Goal: Task Accomplishment & Management: Manage account settings

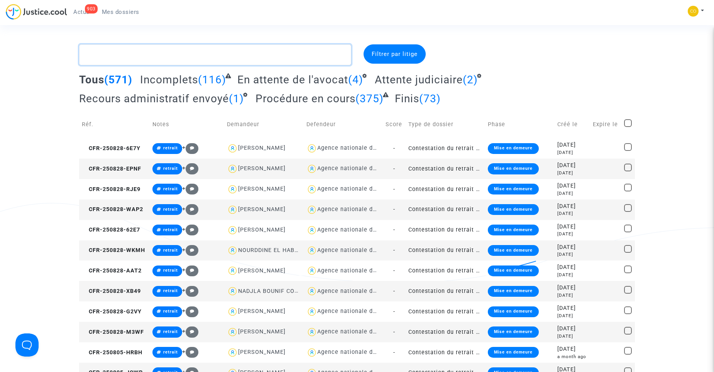
click at [195, 55] on textarea at bounding box center [215, 54] width 272 height 21
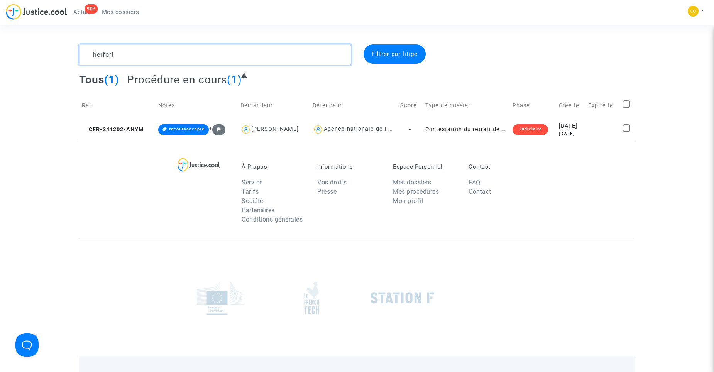
click at [149, 55] on textarea at bounding box center [215, 54] width 272 height 21
type textarea "bioules"
click at [149, 55] on textarea at bounding box center [215, 54] width 272 height 21
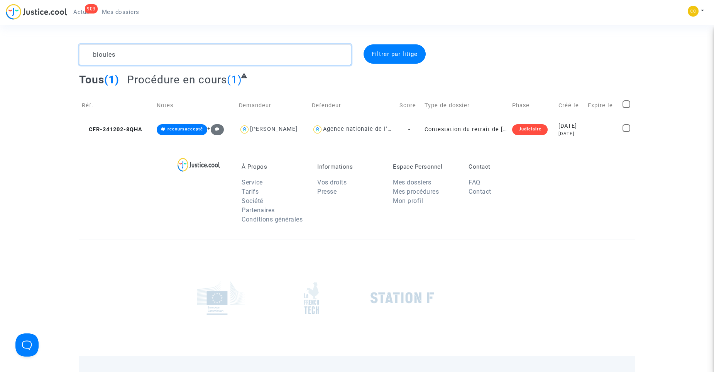
click at [149, 55] on textarea at bounding box center [215, 54] width 272 height 21
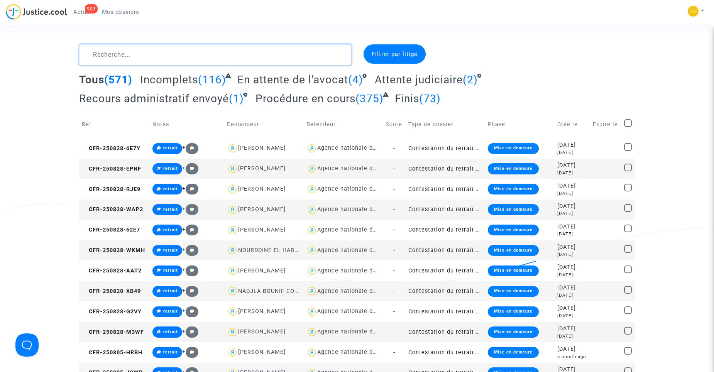
click at [181, 57] on textarea at bounding box center [215, 54] width 272 height 21
type textarea "fidan"
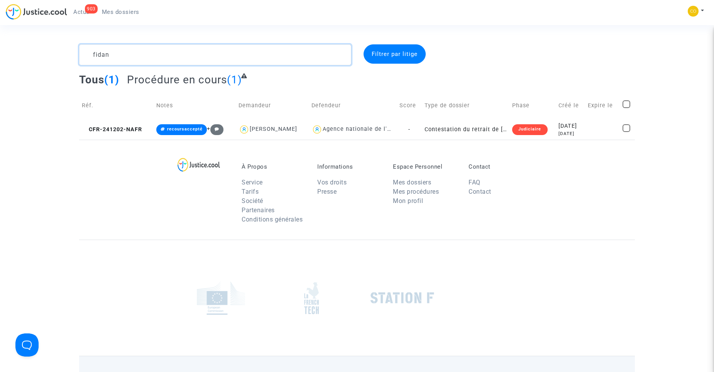
click at [181, 57] on textarea at bounding box center [215, 54] width 272 height 21
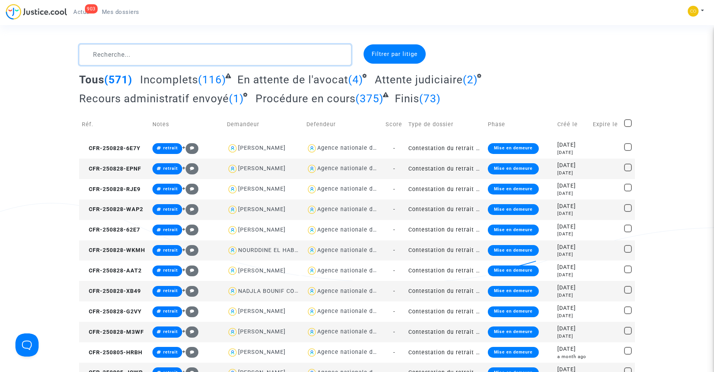
click at [214, 52] on textarea at bounding box center [215, 54] width 272 height 21
type textarea "montredon"
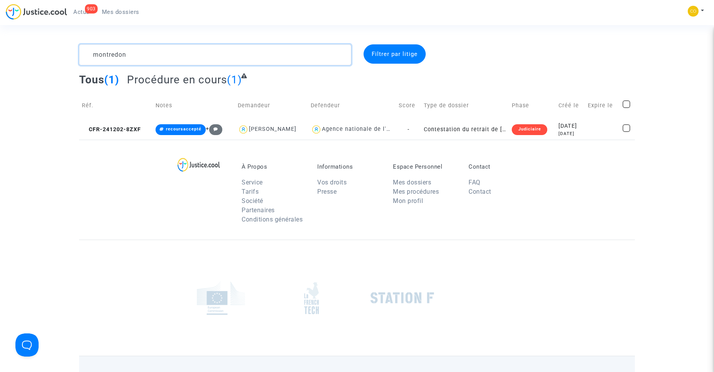
click at [214, 52] on textarea at bounding box center [215, 54] width 272 height 21
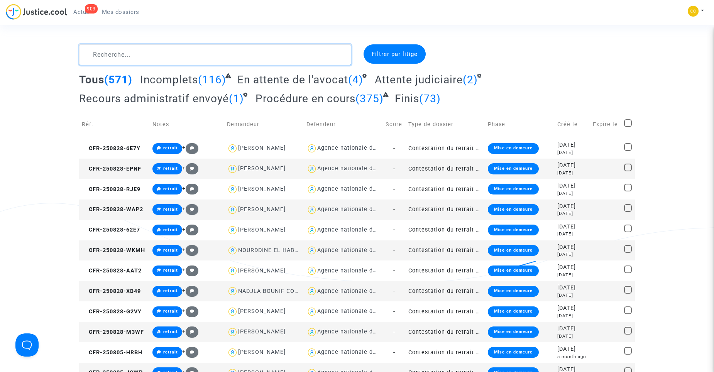
click at [140, 56] on textarea at bounding box center [215, 54] width 272 height 21
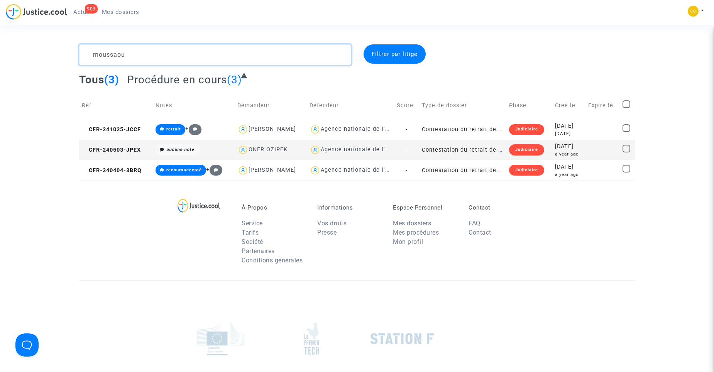
type textarea "moussaoui"
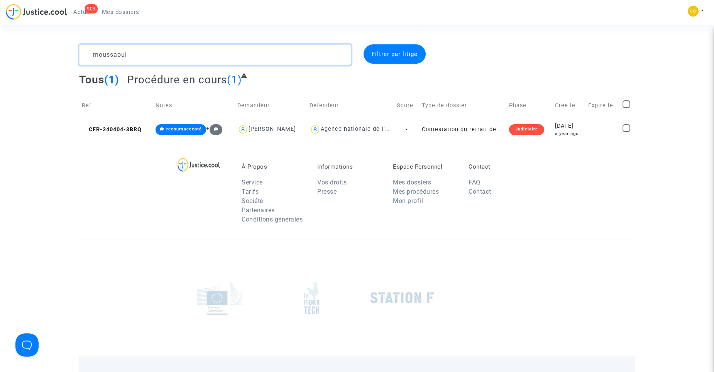
click at [140, 56] on textarea at bounding box center [215, 54] width 272 height 21
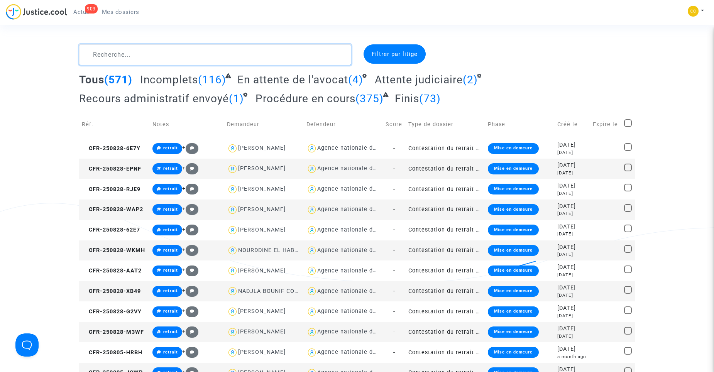
click at [235, 51] on textarea at bounding box center [215, 54] width 272 height 21
type textarea "tibi"
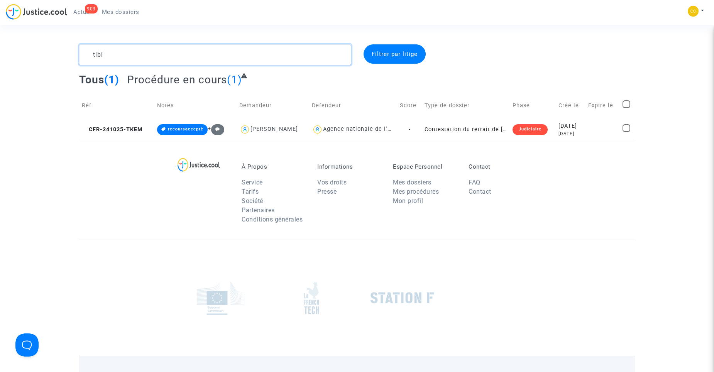
click at [235, 51] on textarea at bounding box center [215, 54] width 272 height 21
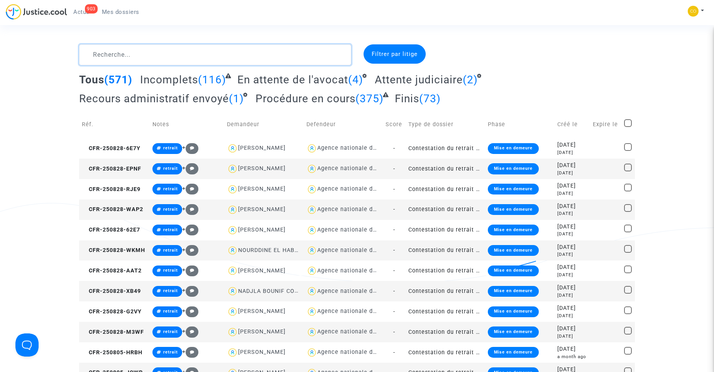
click at [218, 55] on textarea at bounding box center [215, 54] width 272 height 21
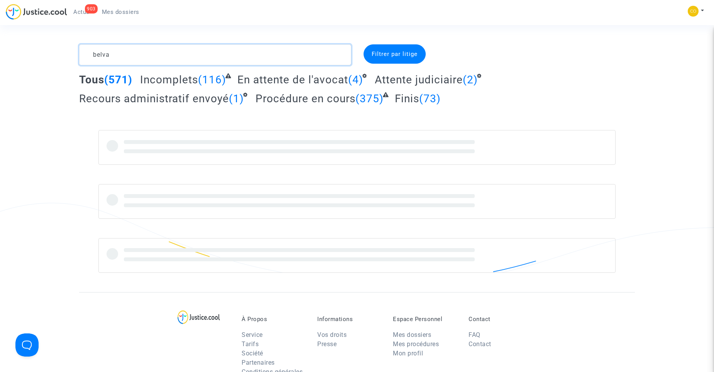
type textarea "belval"
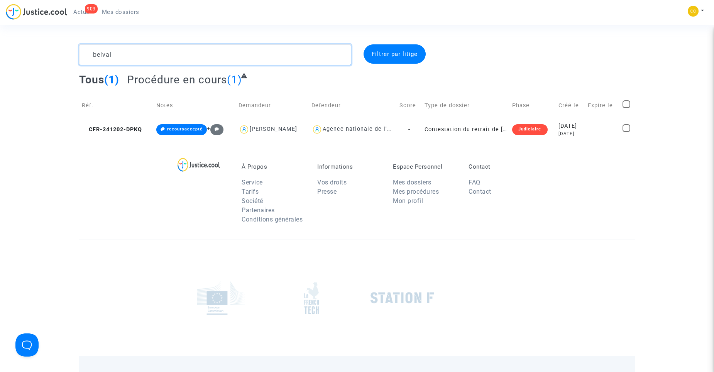
click at [218, 55] on textarea at bounding box center [215, 54] width 272 height 21
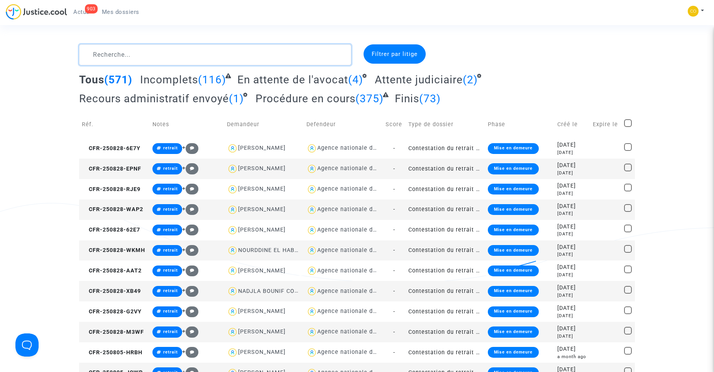
click at [161, 58] on textarea at bounding box center [215, 54] width 272 height 21
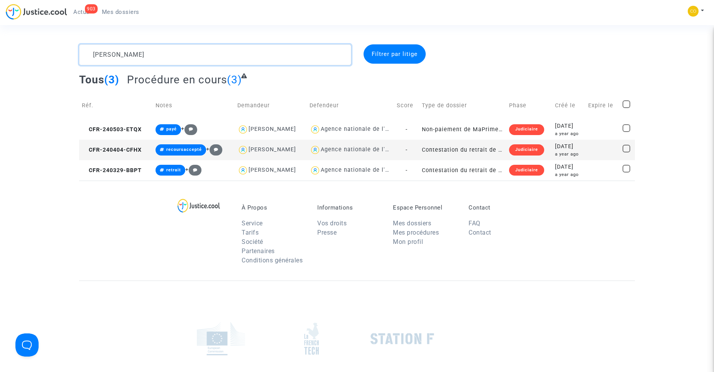
click at [236, 59] on textarea at bounding box center [215, 54] width 272 height 21
type textarea "marchetti"
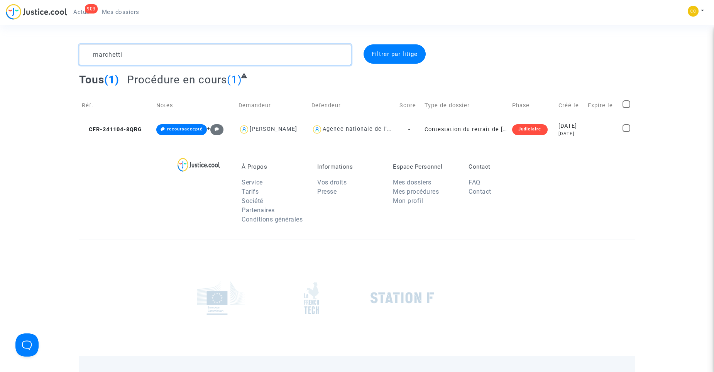
click at [235, 59] on textarea at bounding box center [215, 54] width 272 height 21
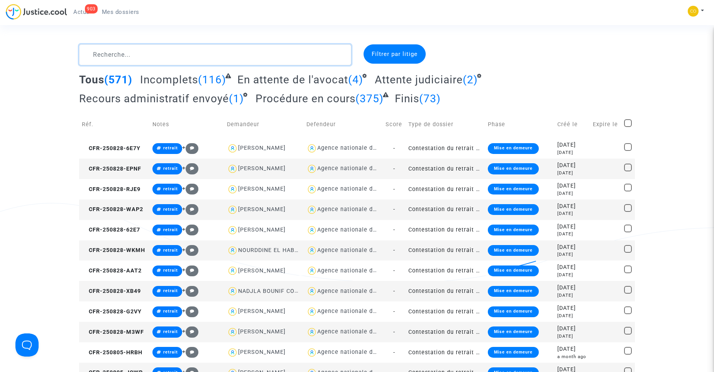
click at [238, 60] on textarea at bounding box center [215, 54] width 272 height 21
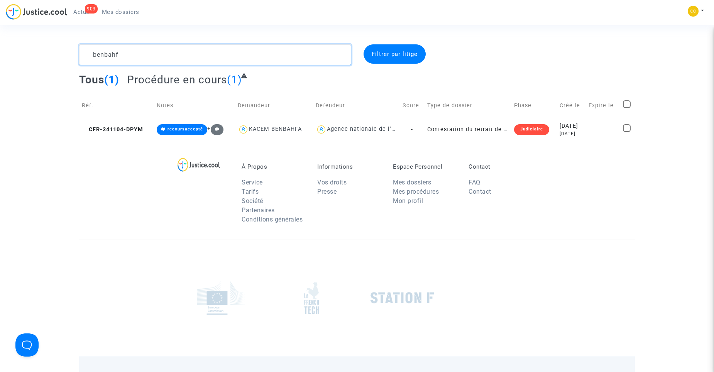
type textarea "benbahfa"
click at [220, 60] on textarea at bounding box center [215, 54] width 272 height 21
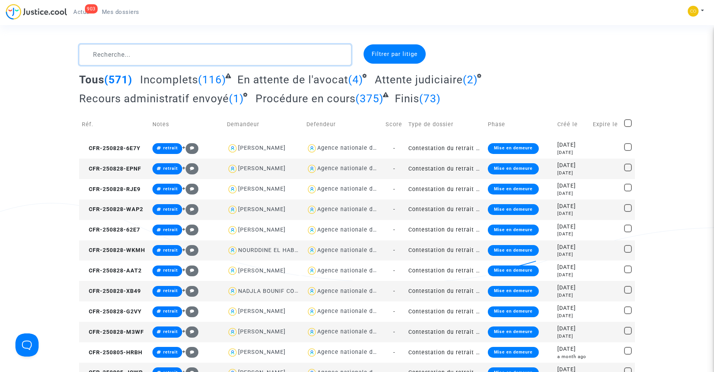
click at [234, 63] on textarea at bounding box center [215, 54] width 272 height 21
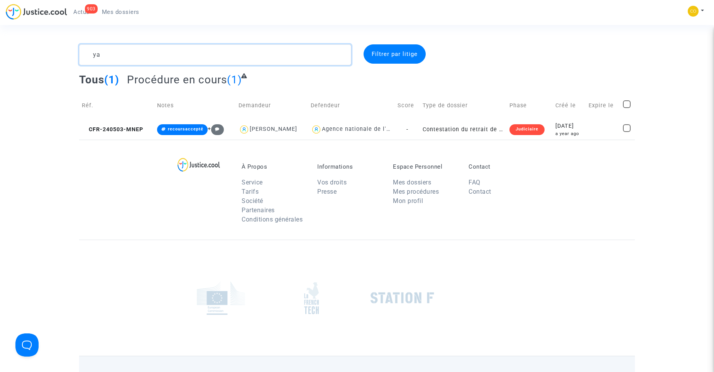
type textarea "y"
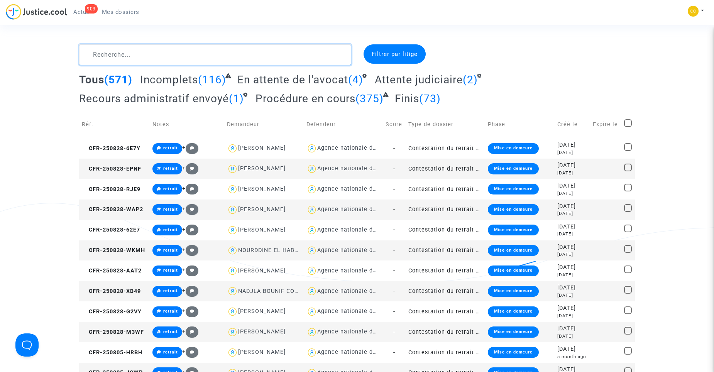
click at [176, 64] on textarea at bounding box center [215, 54] width 272 height 21
type textarea "greca"
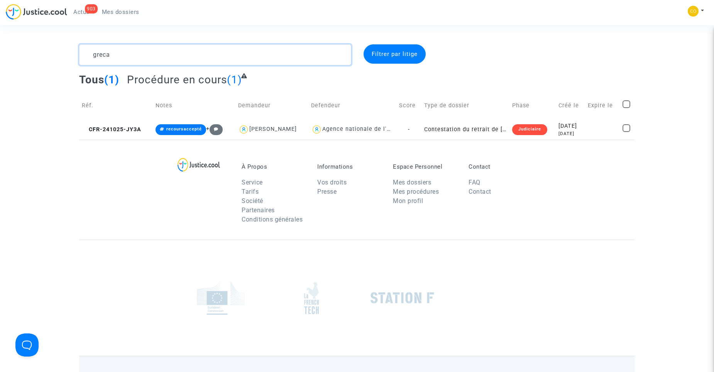
click at [169, 58] on textarea at bounding box center [215, 54] width 272 height 21
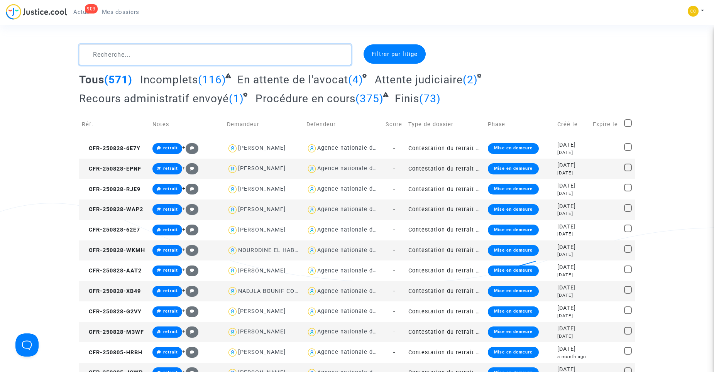
click at [209, 61] on textarea at bounding box center [215, 54] width 272 height 21
type textarea "bensa"
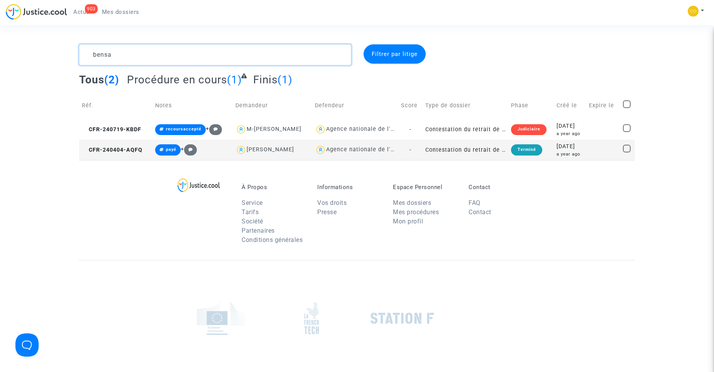
click at [209, 61] on textarea at bounding box center [215, 54] width 272 height 21
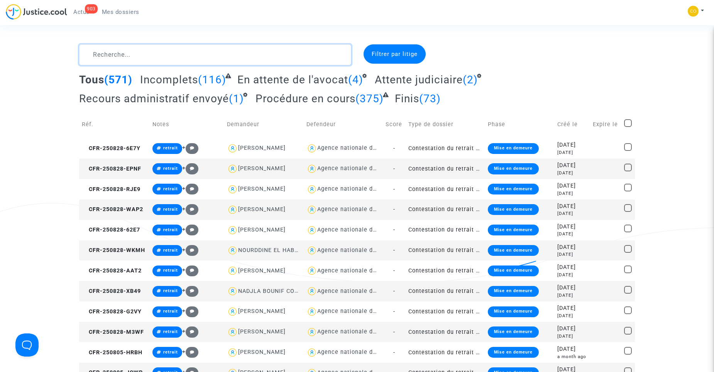
click at [212, 48] on textarea at bounding box center [215, 54] width 272 height 21
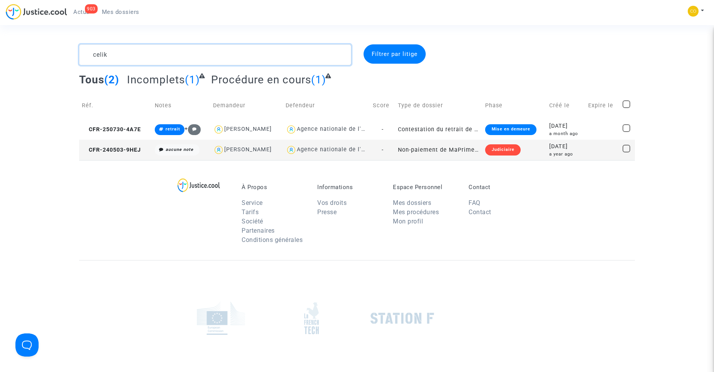
type textarea "celik"
click at [119, 14] on span "Mes dossiers" at bounding box center [120, 11] width 37 height 7
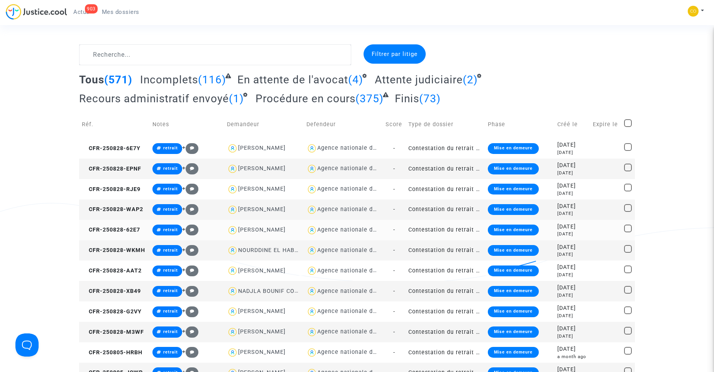
click at [446, 230] on td "Contestation du retrait de [PERSON_NAME] par l'ANAH (mandataire)" at bounding box center [446, 230] width 80 height 20
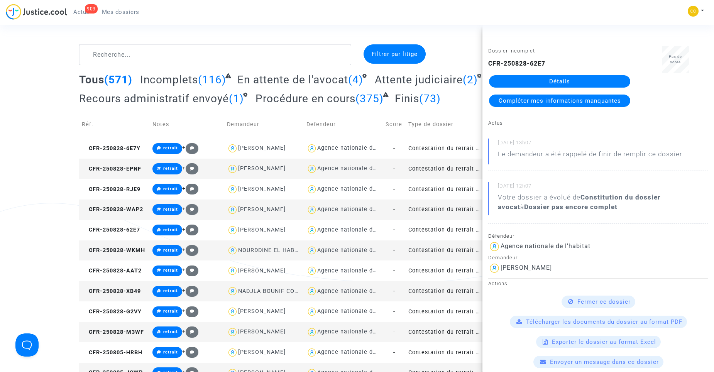
click at [551, 81] on link "Détails" at bounding box center [559, 81] width 141 height 12
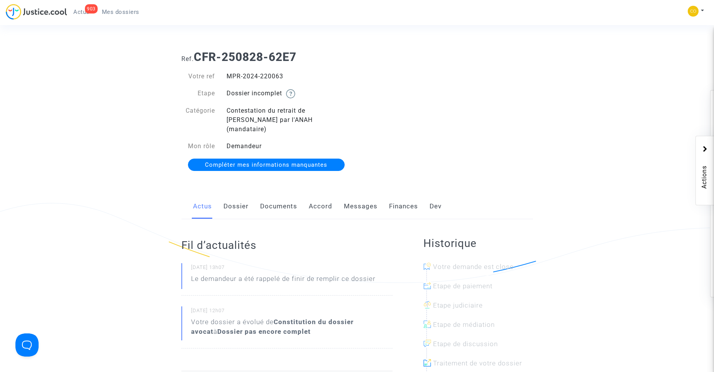
click at [288, 199] on link "Documents" at bounding box center [278, 206] width 37 height 25
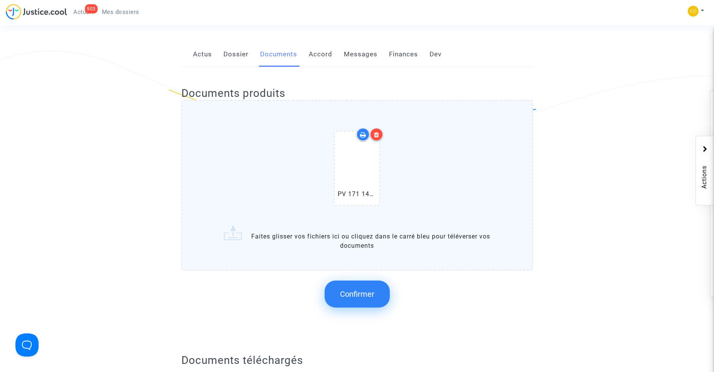
scroll to position [154, 0]
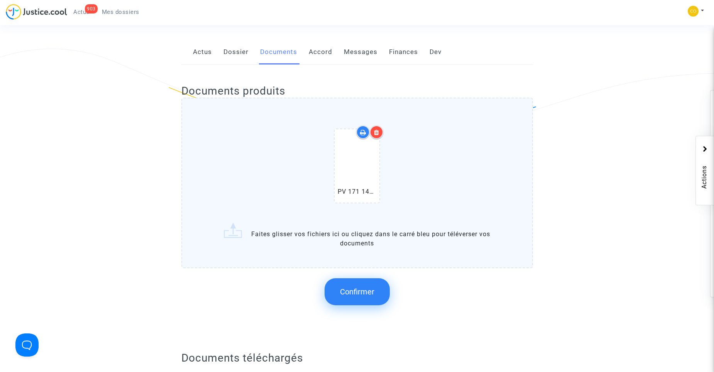
click at [364, 290] on button "Confirmer" at bounding box center [357, 291] width 65 height 27
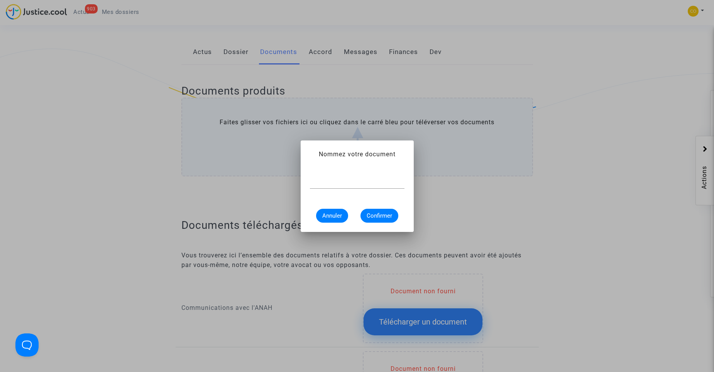
scroll to position [0, 0]
click at [317, 187] on div at bounding box center [357, 179] width 95 height 17
click at [323, 186] on input "text" at bounding box center [357, 182] width 95 height 7
type input "pv de réception"
click at [386, 218] on span "Confirmer" at bounding box center [379, 215] width 25 height 7
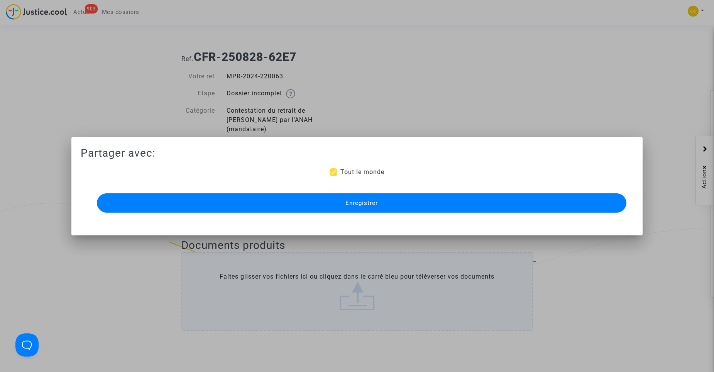
scroll to position [154, 0]
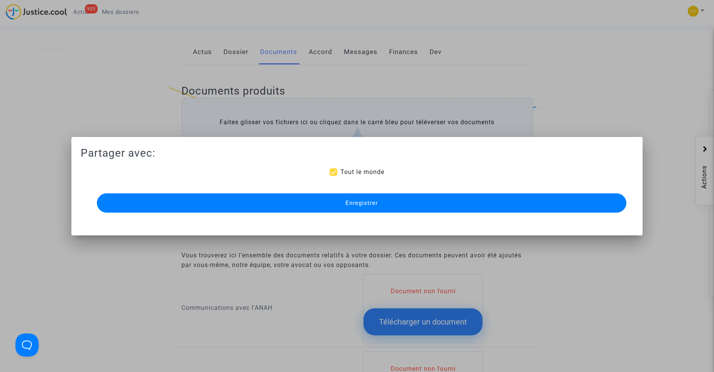
click at [384, 207] on button "Enregistrer" at bounding box center [362, 202] width 530 height 19
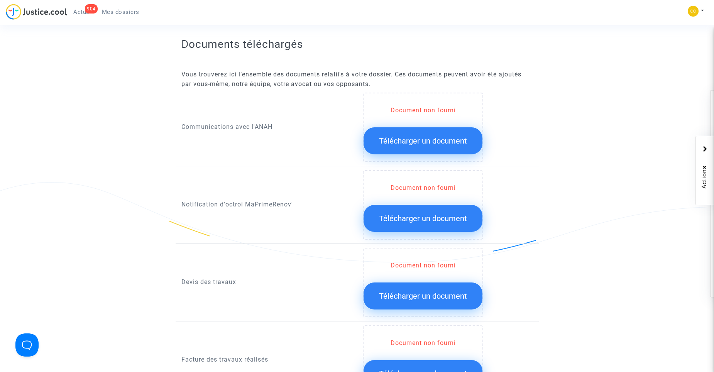
scroll to position [425, 0]
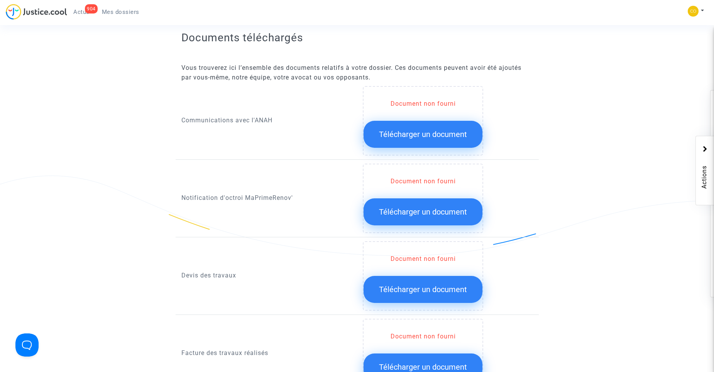
click at [410, 207] on span "Télécharger un document" at bounding box center [423, 211] width 88 height 9
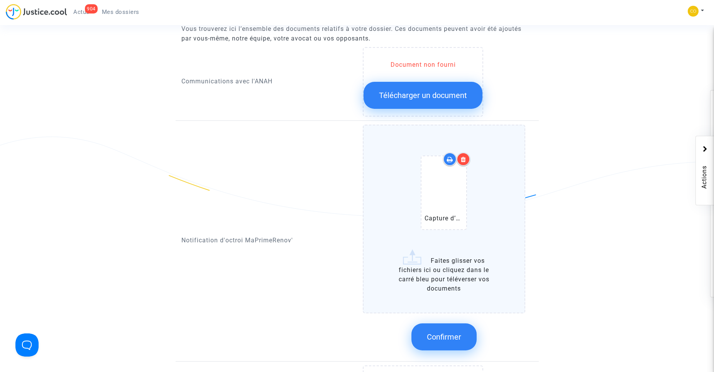
scroll to position [502, 0]
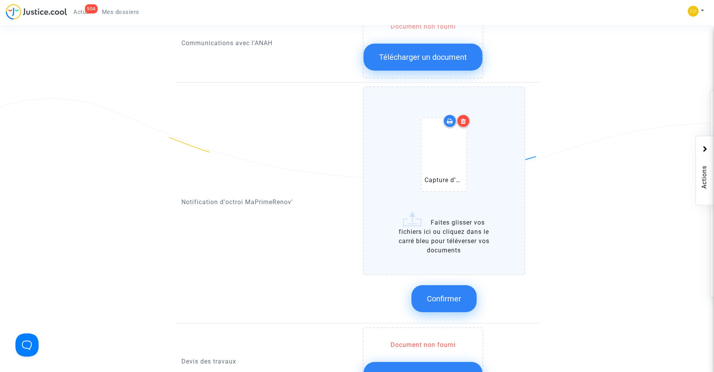
click at [448, 294] on span "Confirmer" at bounding box center [444, 298] width 34 height 9
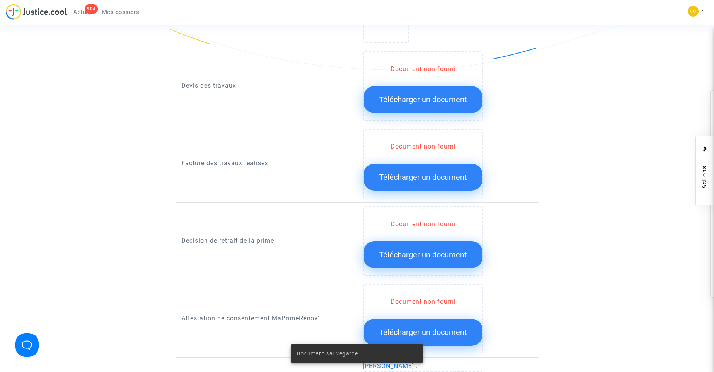
scroll to position [618, 0]
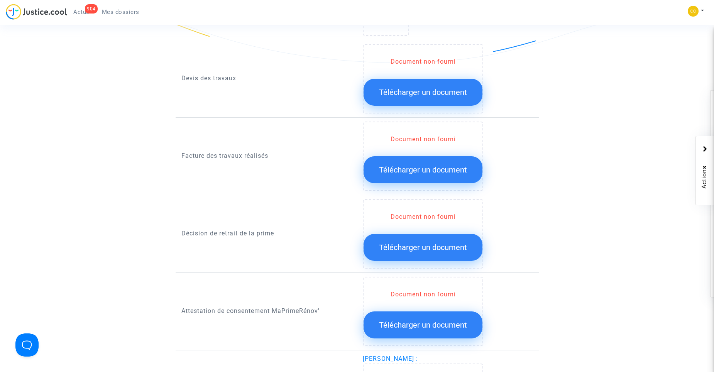
click at [424, 165] on span "Télécharger un document" at bounding box center [423, 169] width 88 height 9
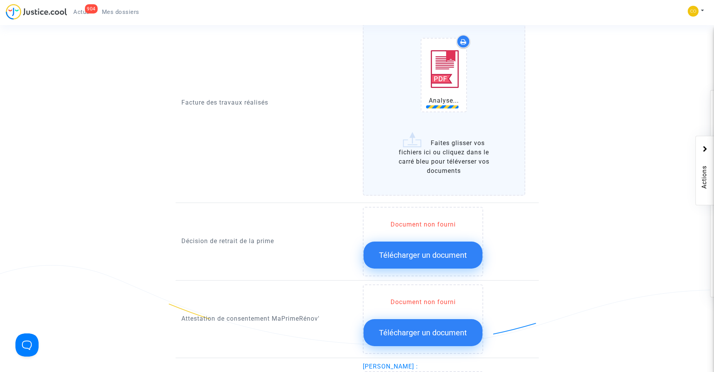
scroll to position [734, 0]
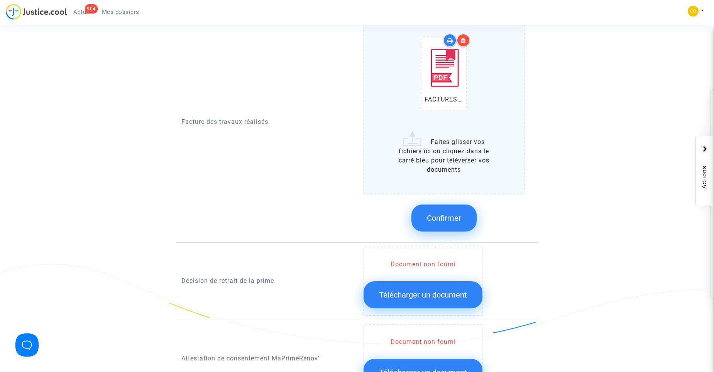
click at [448, 214] on span "Confirmer" at bounding box center [444, 218] width 34 height 9
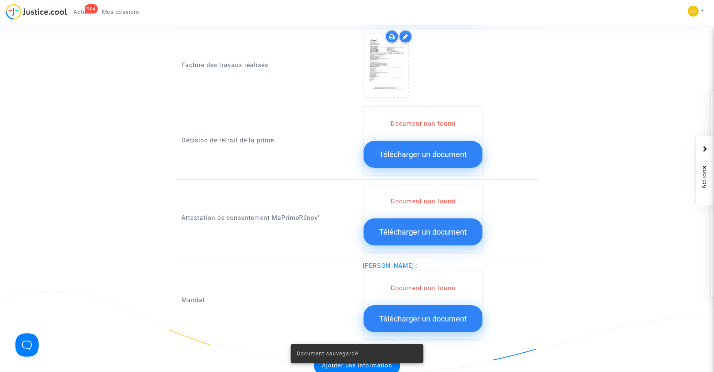
scroll to position [695, 0]
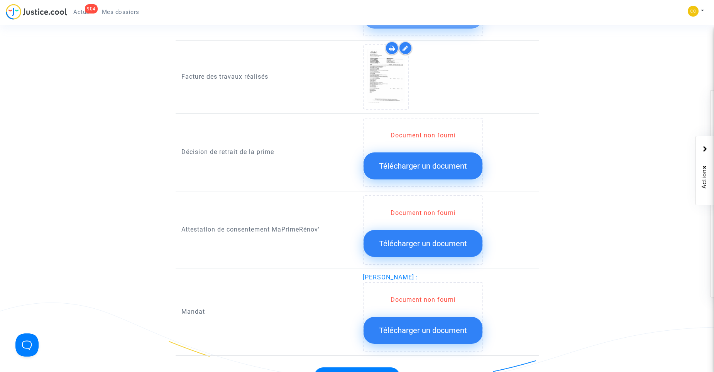
click at [456, 239] on span "Télécharger un document" at bounding box center [423, 243] width 88 height 9
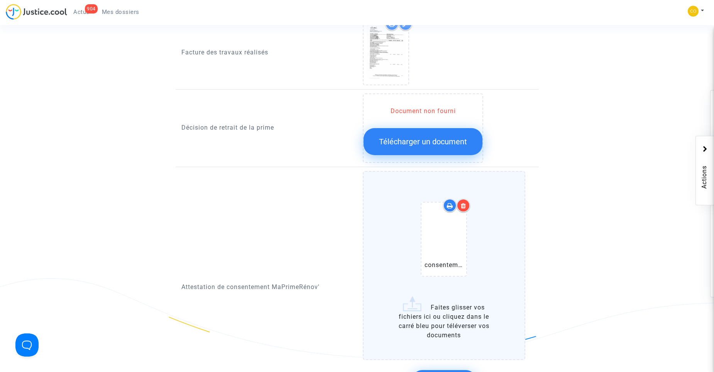
scroll to position [811, 0]
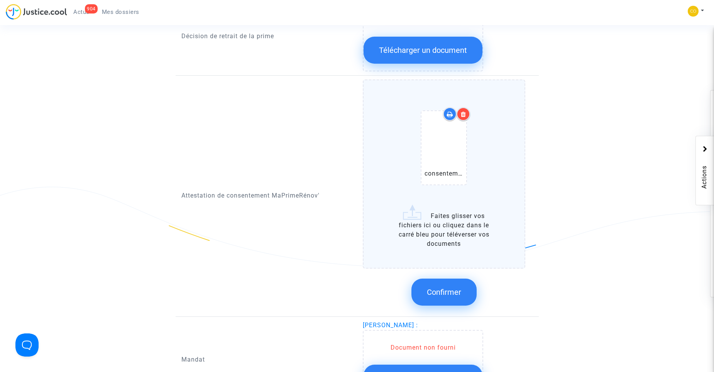
click at [462, 279] on button "Confirmer" at bounding box center [444, 292] width 65 height 27
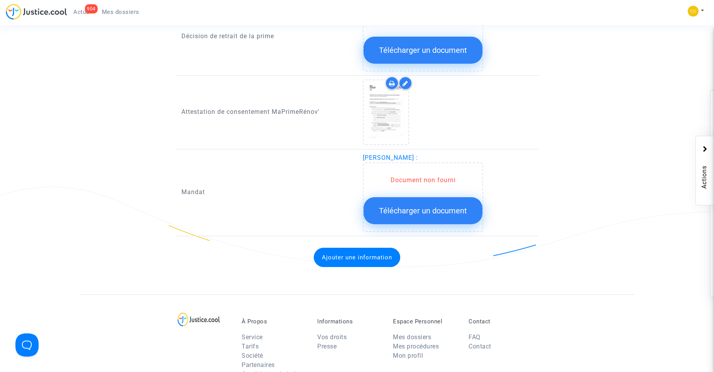
click at [427, 206] on span "Télécharger un document" at bounding box center [423, 210] width 88 height 9
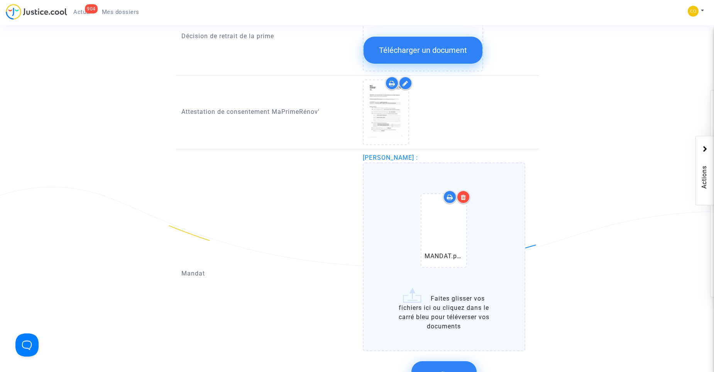
click at [454, 361] on button "Confirmer" at bounding box center [444, 374] width 65 height 27
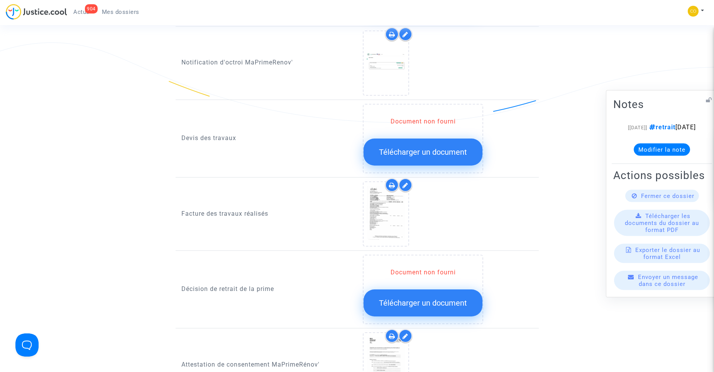
scroll to position [616, 0]
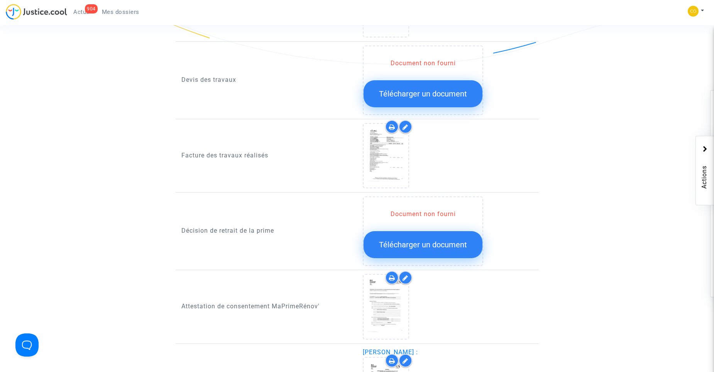
click at [431, 240] on span "Télécharger un document" at bounding box center [423, 244] width 88 height 9
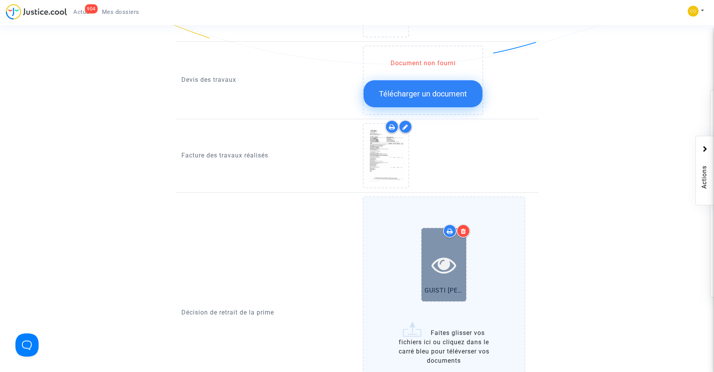
click at [439, 258] on icon at bounding box center [444, 264] width 25 height 25
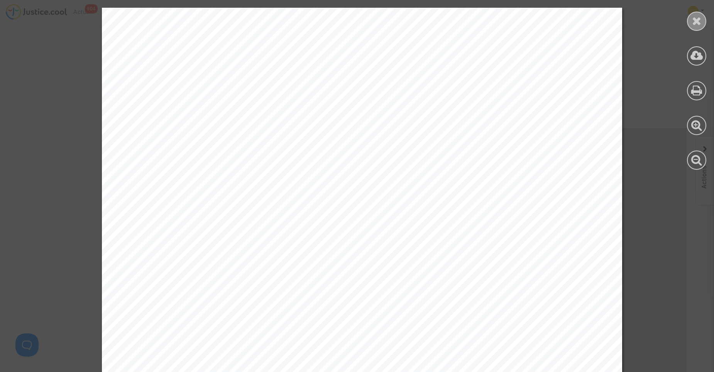
click at [696, 20] on icon at bounding box center [697, 21] width 10 height 12
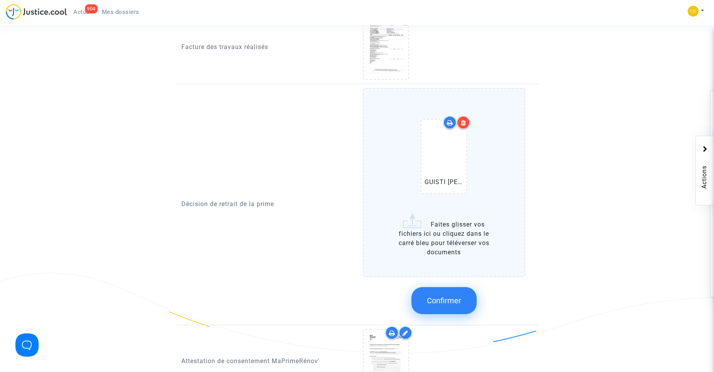
scroll to position [732, 0]
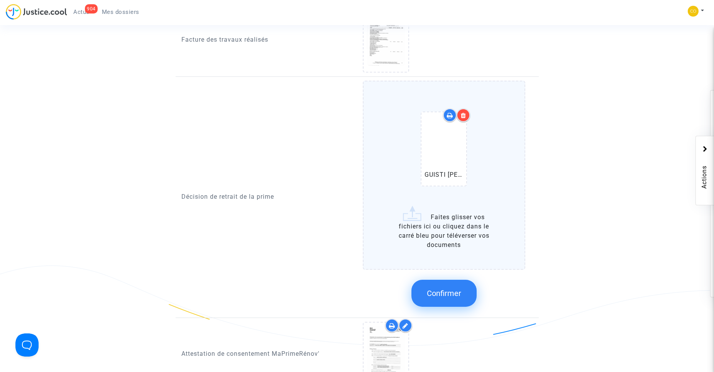
click at [464, 280] on button "Confirmer" at bounding box center [444, 293] width 65 height 27
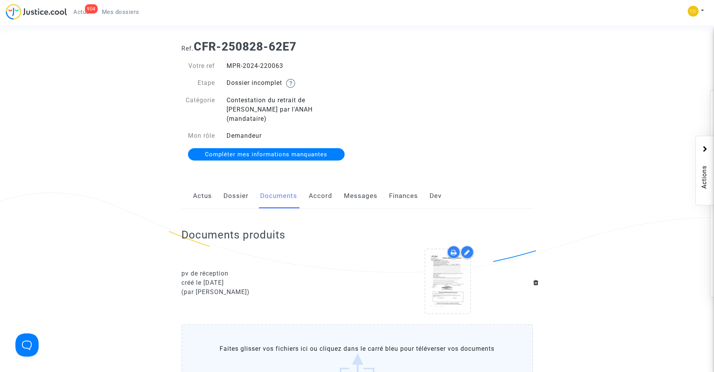
scroll to position [0, 0]
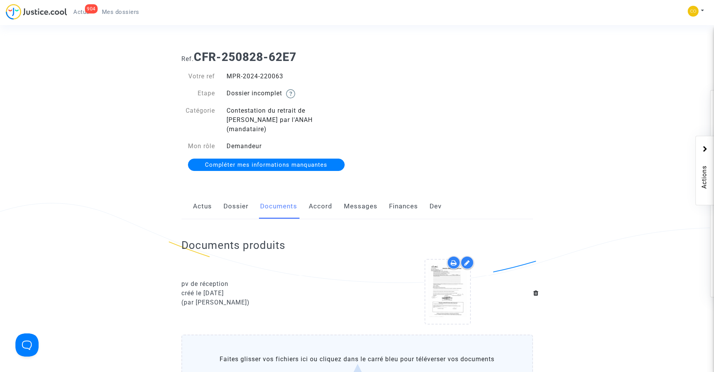
click at [115, 12] on span "Mes dossiers" at bounding box center [120, 11] width 37 height 7
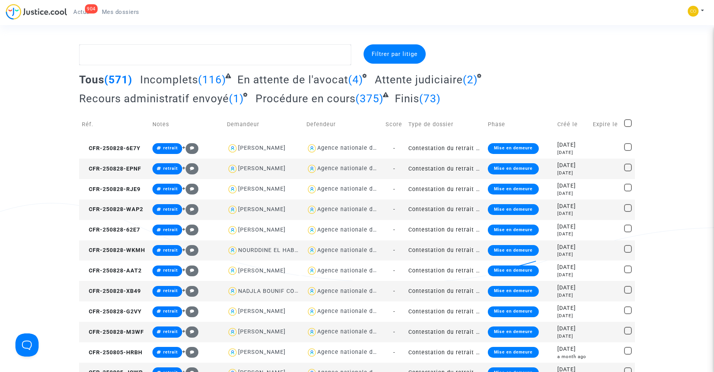
click at [429, 251] on td "Contestation du retrait de [PERSON_NAME] par l'ANAH (mandataire)" at bounding box center [446, 251] width 80 height 20
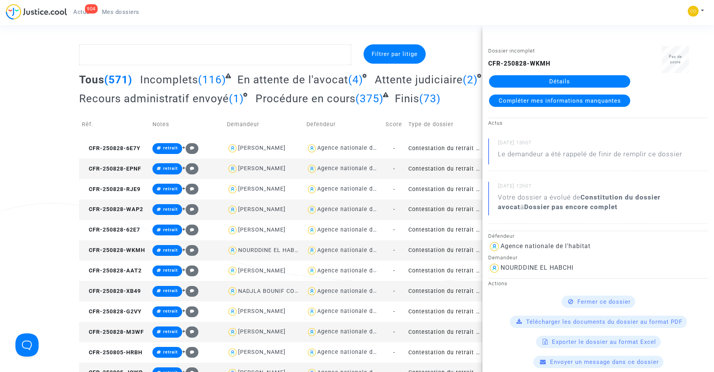
click at [548, 81] on link "Détails" at bounding box center [559, 81] width 141 height 12
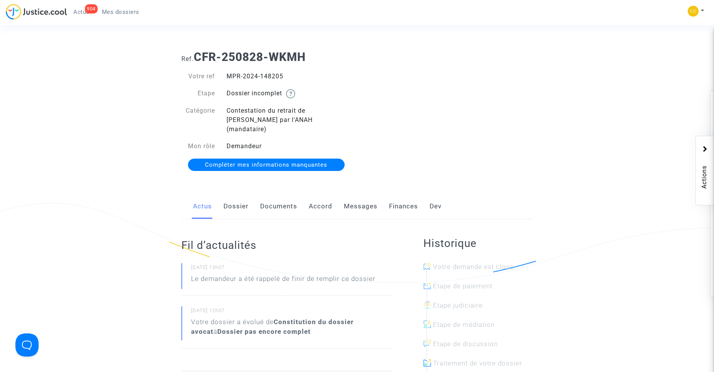
click at [278, 196] on link "Documents" at bounding box center [278, 206] width 37 height 25
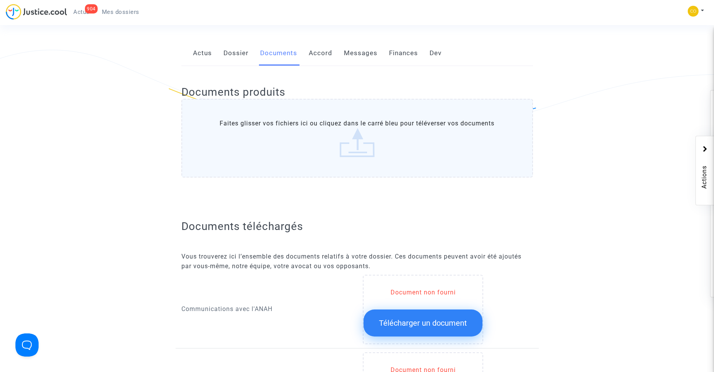
scroll to position [154, 0]
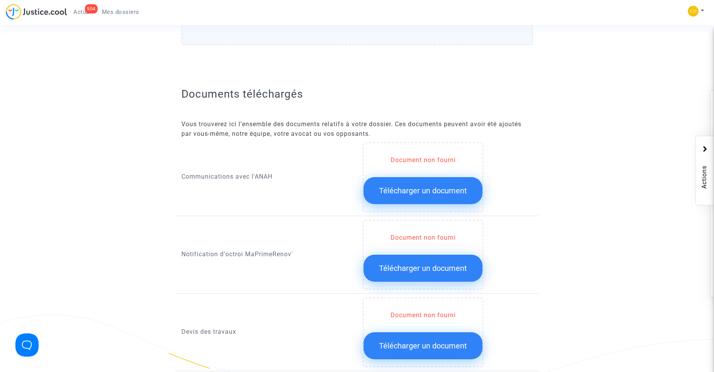
scroll to position [292, 0]
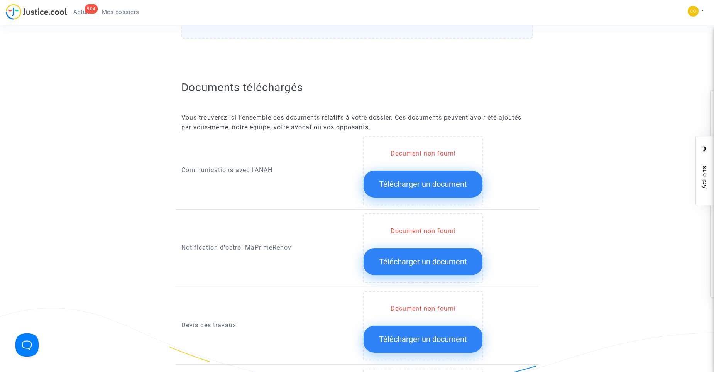
click at [407, 257] on span "Télécharger un document" at bounding box center [423, 261] width 88 height 9
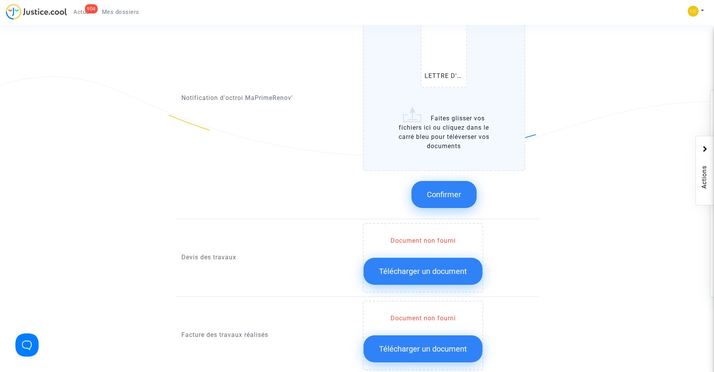
scroll to position [447, 0]
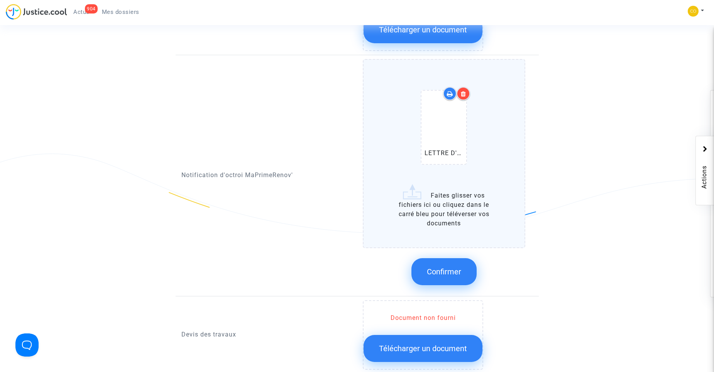
click at [454, 267] on span "Confirmer" at bounding box center [444, 271] width 34 height 9
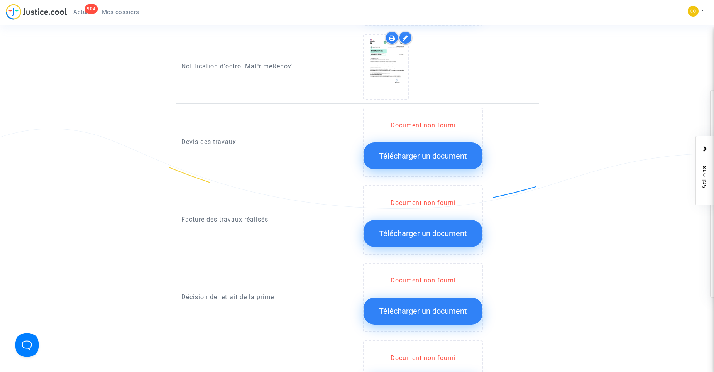
scroll to position [485, 0]
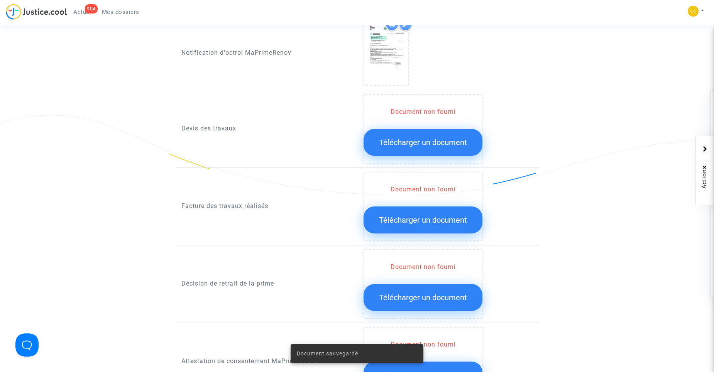
click at [400, 129] on button "Télécharger un document" at bounding box center [423, 142] width 119 height 27
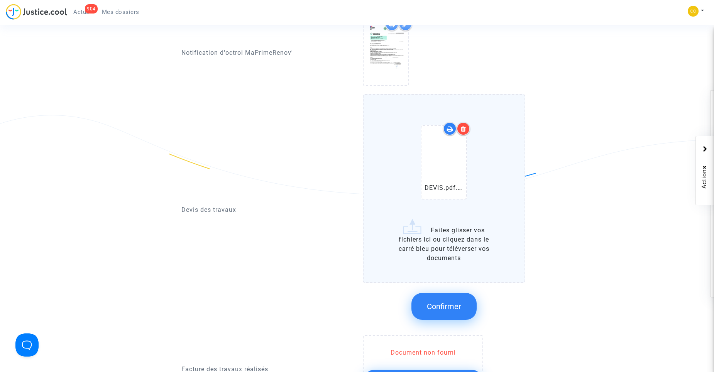
click at [457, 302] on span "Confirmer" at bounding box center [444, 306] width 34 height 9
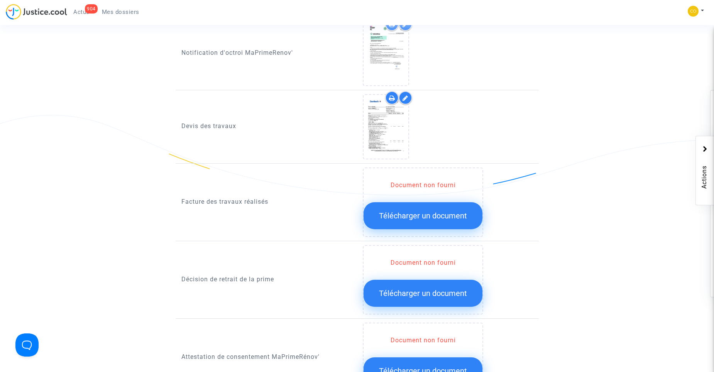
click at [426, 202] on button "Télécharger un document" at bounding box center [423, 215] width 119 height 27
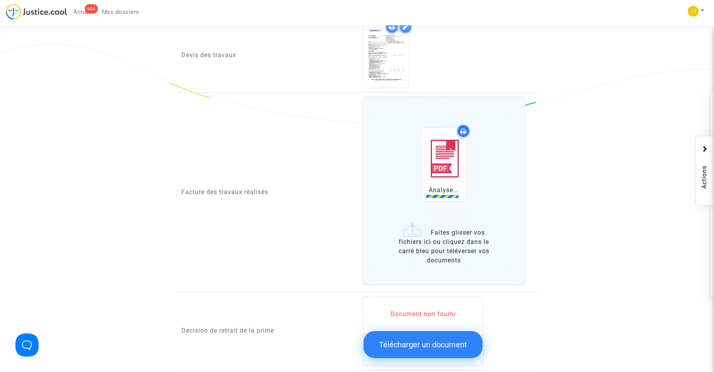
scroll to position [563, 0]
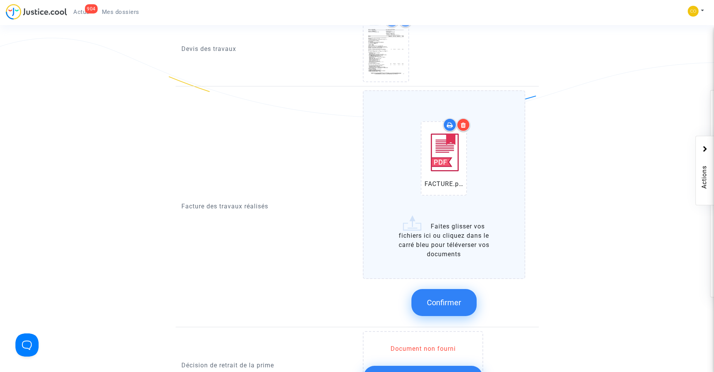
click at [449, 298] on span "Confirmer" at bounding box center [444, 302] width 34 height 9
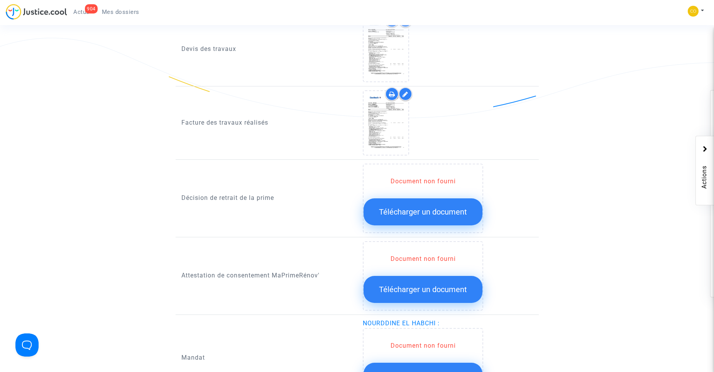
click at [418, 207] on span "Télécharger un document" at bounding box center [423, 211] width 88 height 9
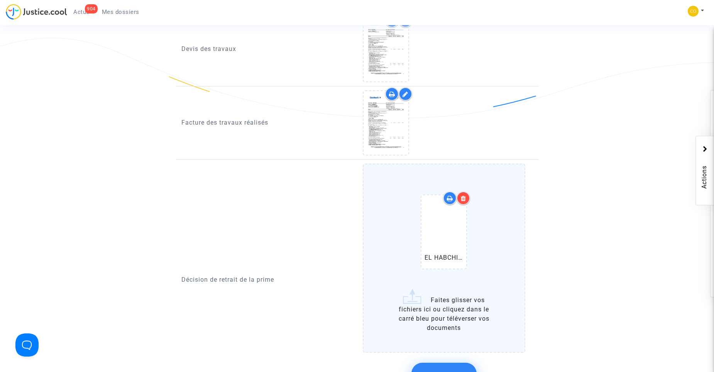
click at [454, 363] on button "Confirmer" at bounding box center [444, 376] width 65 height 27
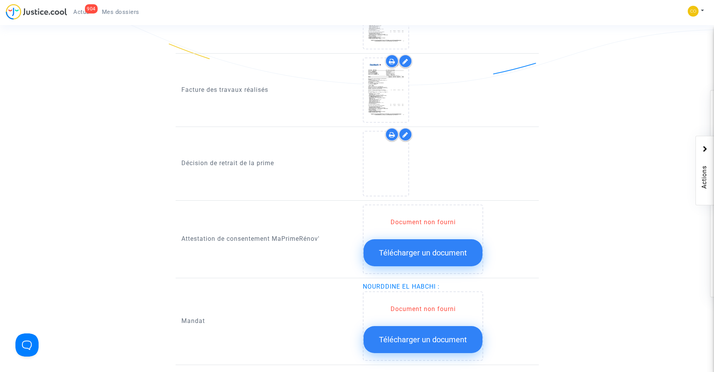
scroll to position [596, 0]
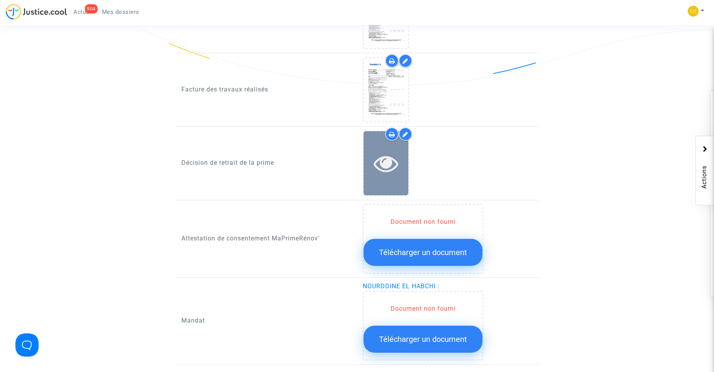
click at [390, 151] on icon at bounding box center [386, 163] width 25 height 25
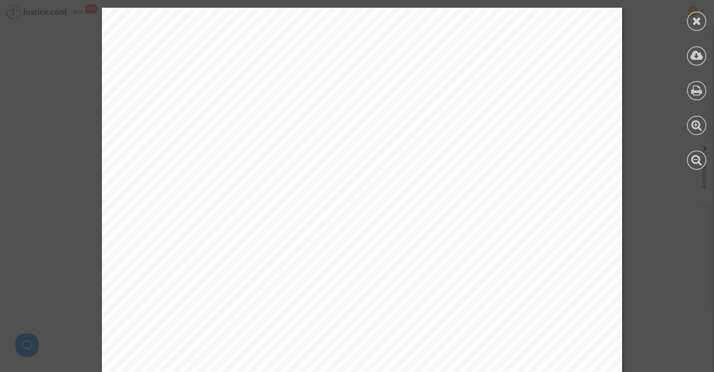
scroll to position [0, 0]
click at [698, 21] on icon at bounding box center [697, 21] width 10 height 12
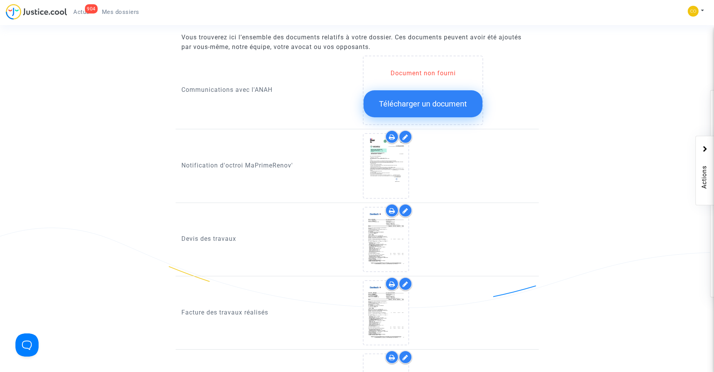
scroll to position [386, 0]
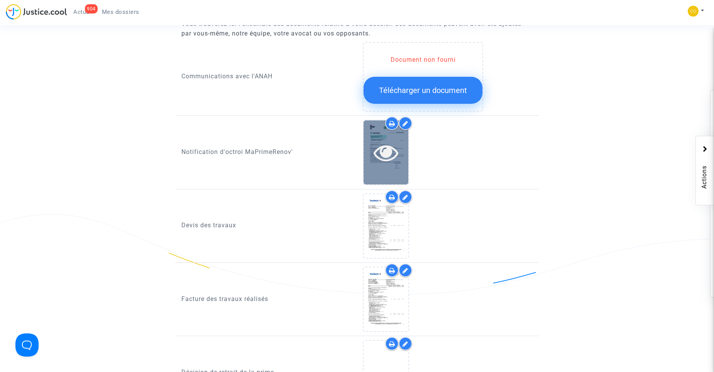
click at [384, 147] on icon at bounding box center [386, 152] width 25 height 25
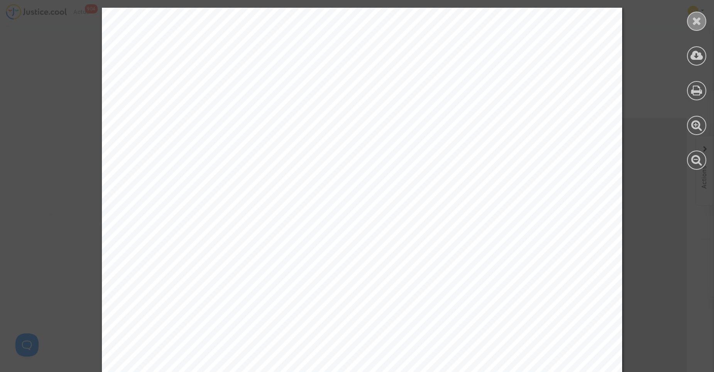
click at [693, 24] on icon at bounding box center [697, 21] width 10 height 12
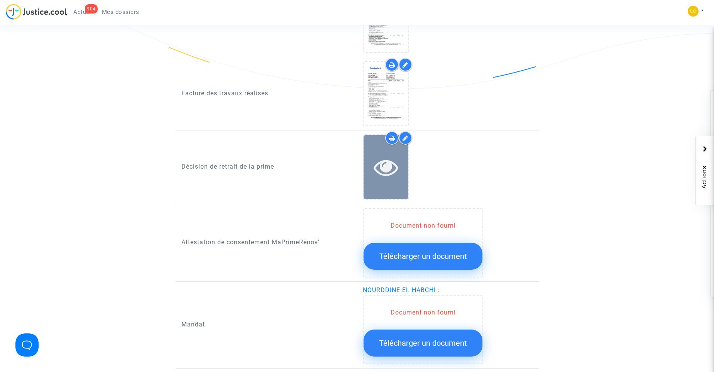
scroll to position [618, 0]
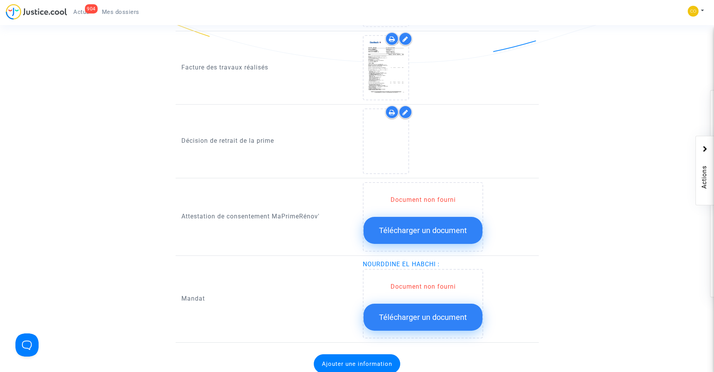
click at [407, 109] on icon at bounding box center [406, 112] width 6 height 6
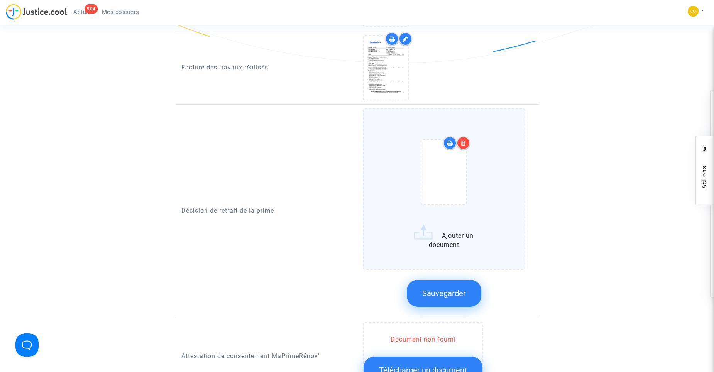
click at [463, 140] on icon at bounding box center [463, 143] width 5 height 6
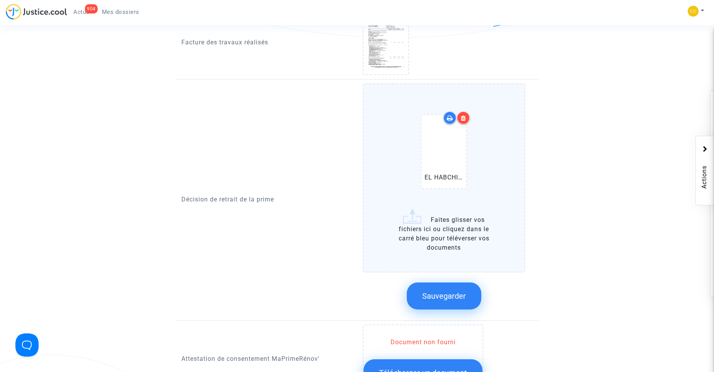
scroll to position [656, 0]
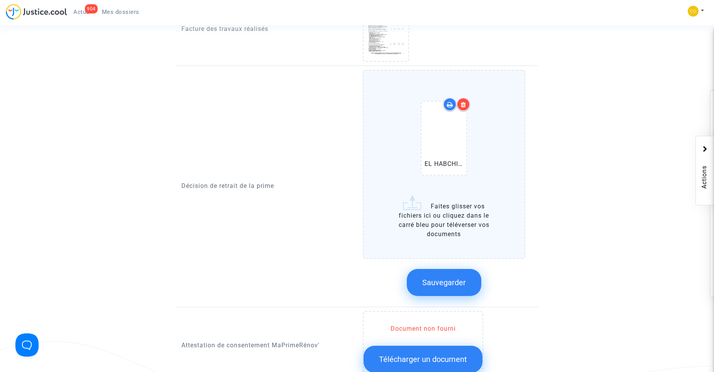
click at [451, 279] on button "Sauvegarder" at bounding box center [444, 282] width 75 height 27
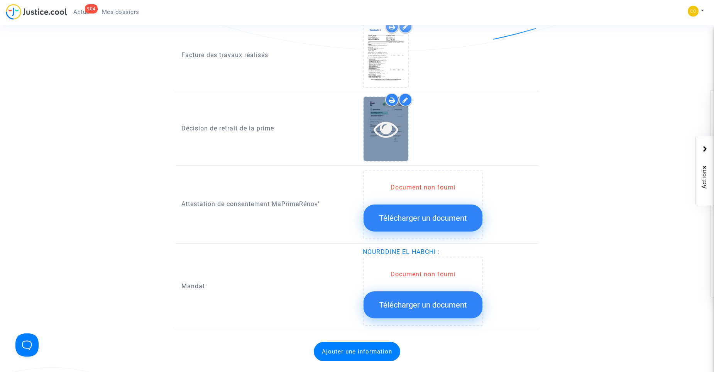
scroll to position [579, 0]
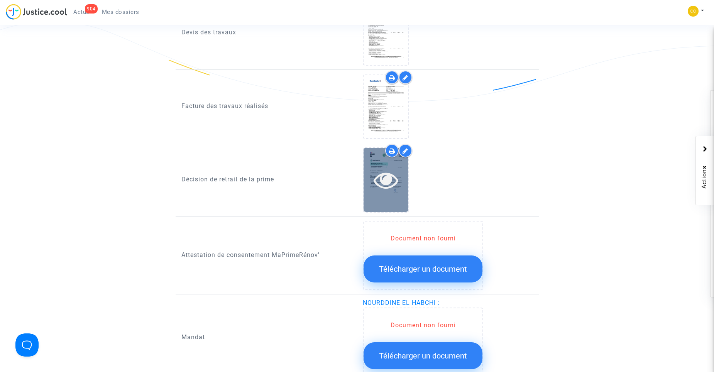
click at [393, 168] on icon at bounding box center [386, 180] width 25 height 25
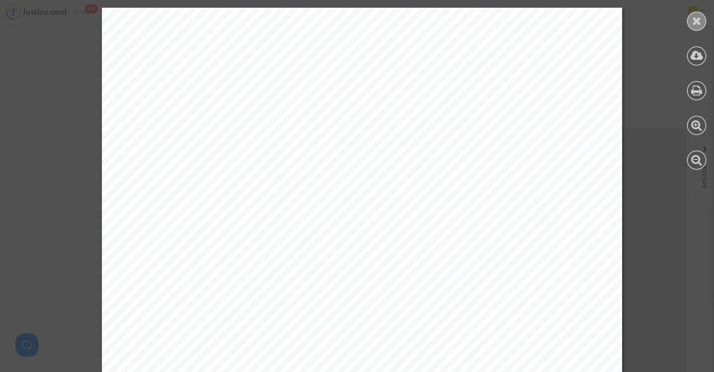
click at [698, 18] on icon at bounding box center [697, 21] width 10 height 12
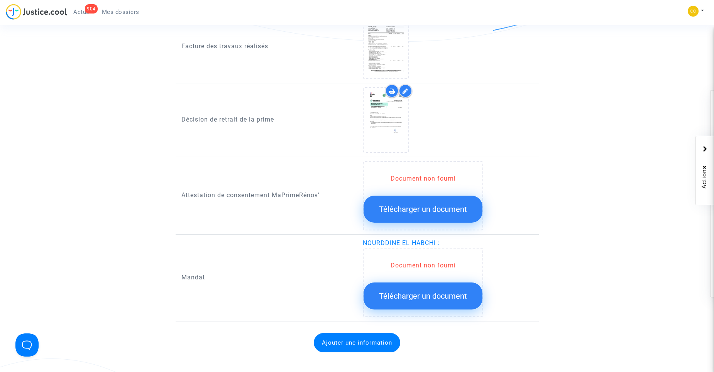
scroll to position [656, 0]
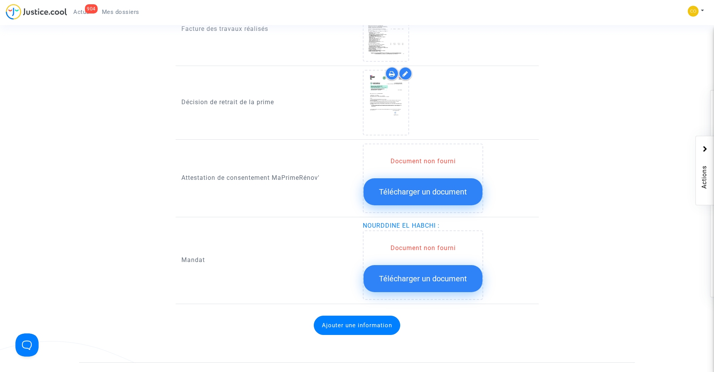
click at [446, 274] on span "Télécharger un document" at bounding box center [423, 278] width 88 height 9
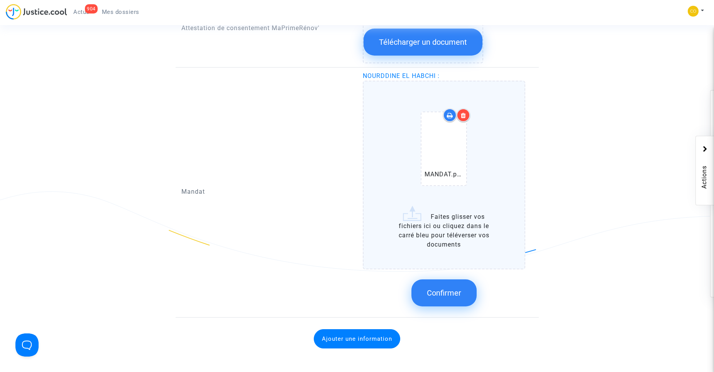
scroll to position [811, 0]
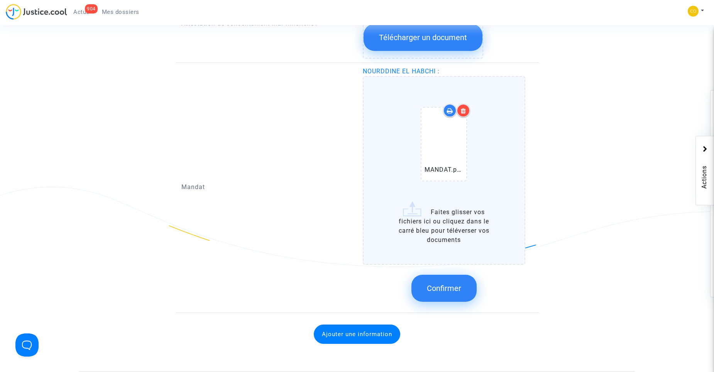
click at [444, 284] on span "Confirmer" at bounding box center [444, 288] width 34 height 9
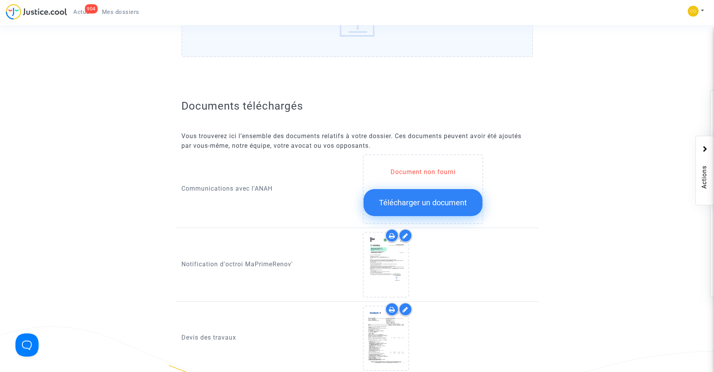
scroll to position [0, 0]
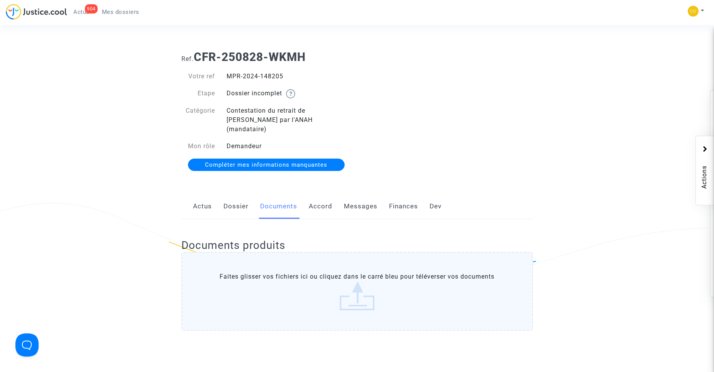
click at [119, 7] on link "Mes dossiers" at bounding box center [121, 12] width 50 height 12
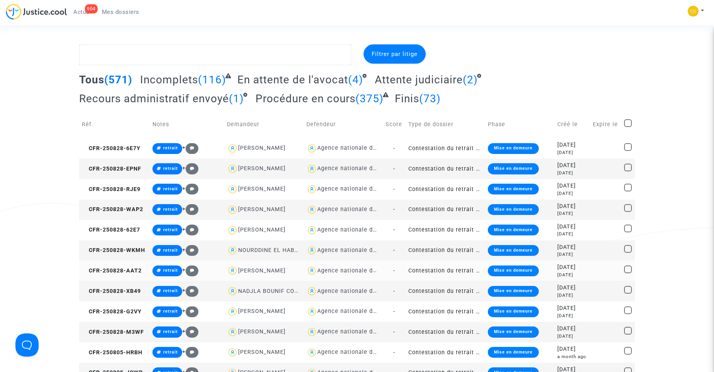
click at [426, 269] on td "Contestation du retrait de [PERSON_NAME] par l'ANAH (mandataire)" at bounding box center [446, 271] width 80 height 20
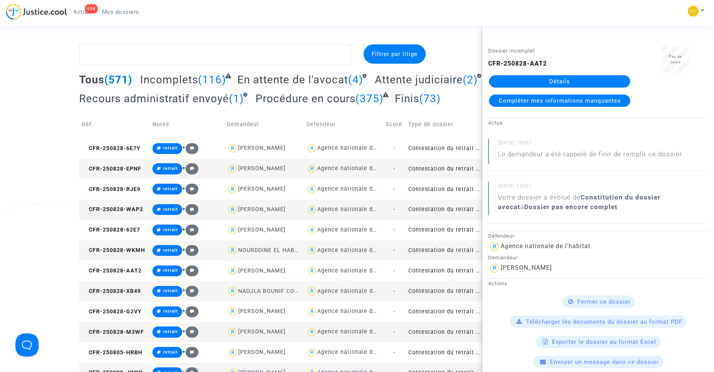
click at [547, 81] on link "Détails" at bounding box center [559, 81] width 141 height 12
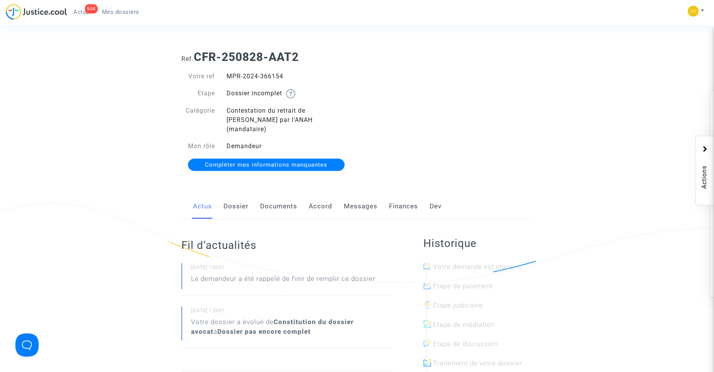
click at [286, 198] on link "Documents" at bounding box center [278, 206] width 37 height 25
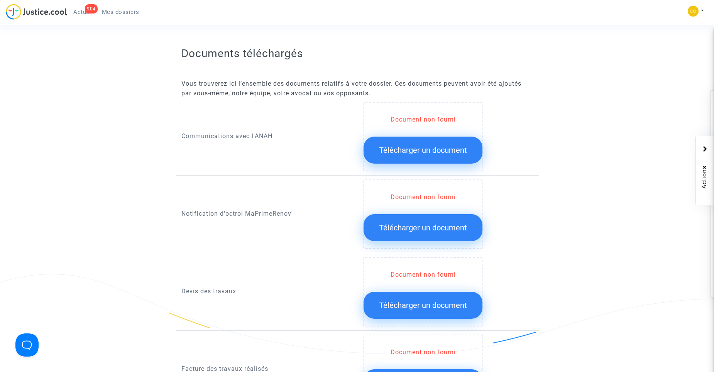
scroll to position [347, 0]
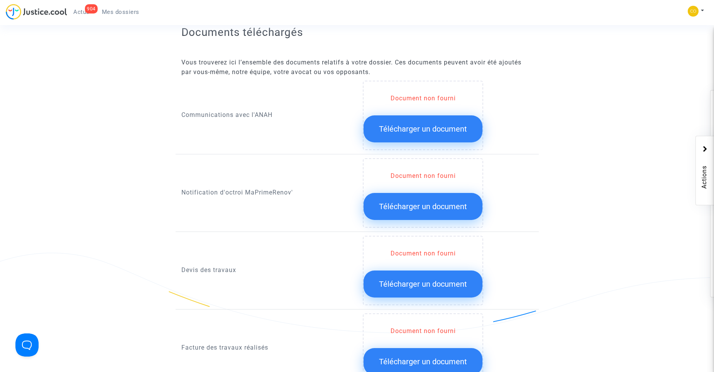
click at [427, 202] on span "Télécharger un document" at bounding box center [423, 206] width 88 height 9
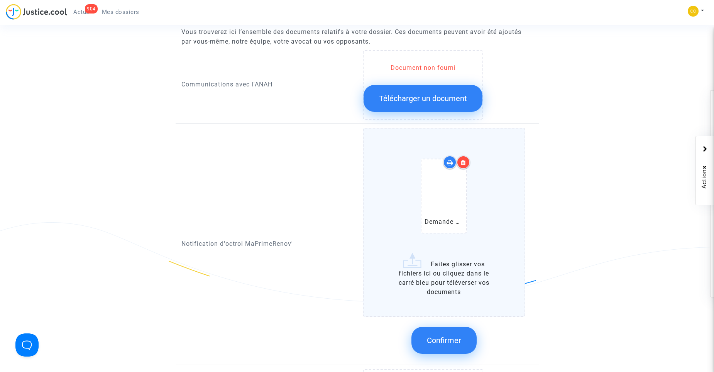
scroll to position [425, 0]
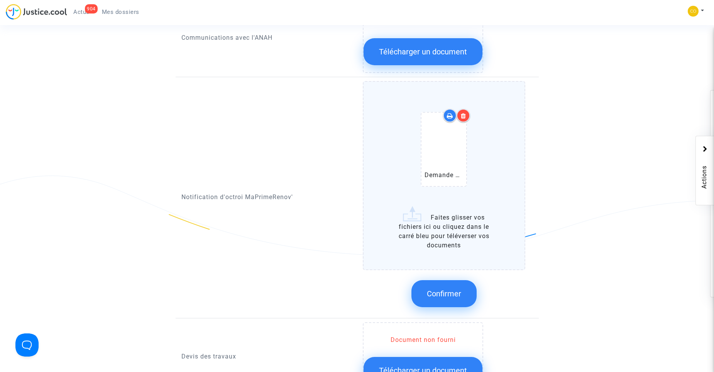
click at [432, 289] on span "Confirmer" at bounding box center [444, 293] width 34 height 9
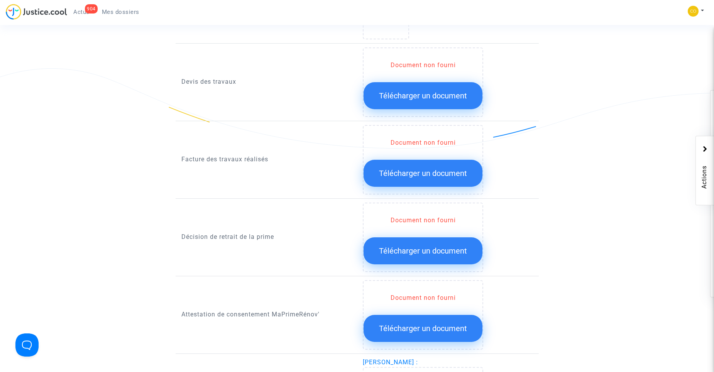
scroll to position [541, 0]
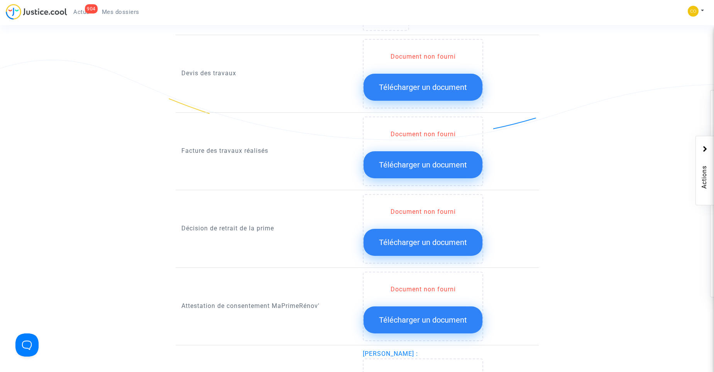
click at [421, 238] on span "Télécharger un document" at bounding box center [423, 242] width 88 height 9
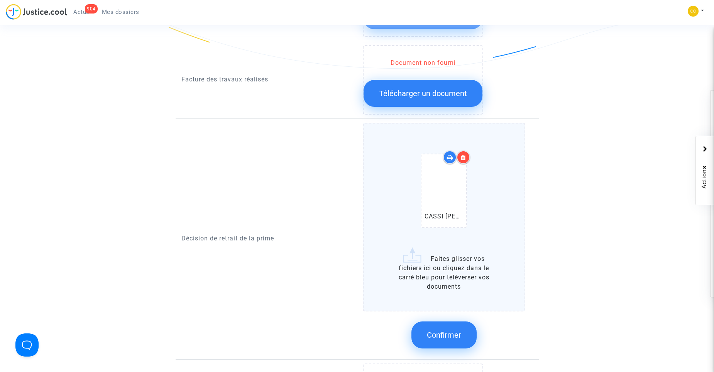
scroll to position [618, 0]
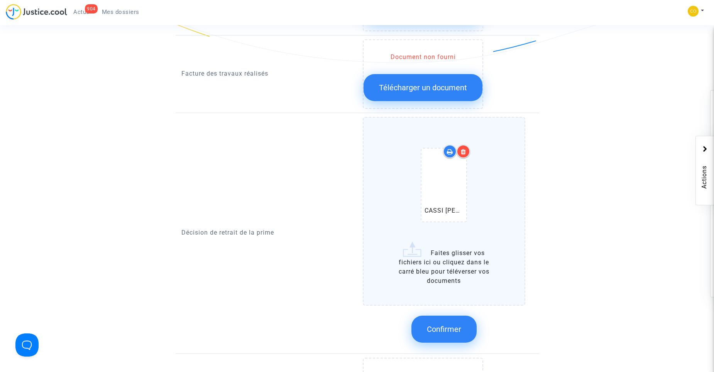
click at [454, 325] on span "Confirmer" at bounding box center [444, 329] width 34 height 9
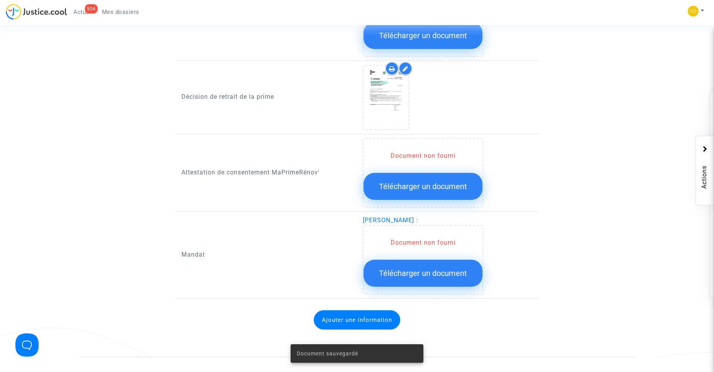
scroll to position [656, 0]
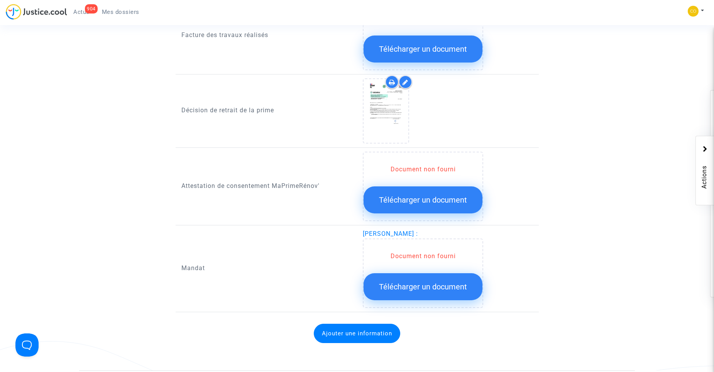
click at [429, 282] on span "Télécharger un document" at bounding box center [423, 286] width 88 height 9
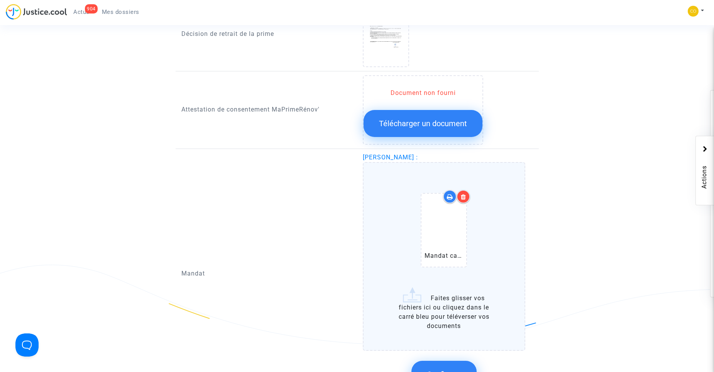
scroll to position [734, 0]
click at [456, 360] on button "Confirmer" at bounding box center [444, 373] width 65 height 27
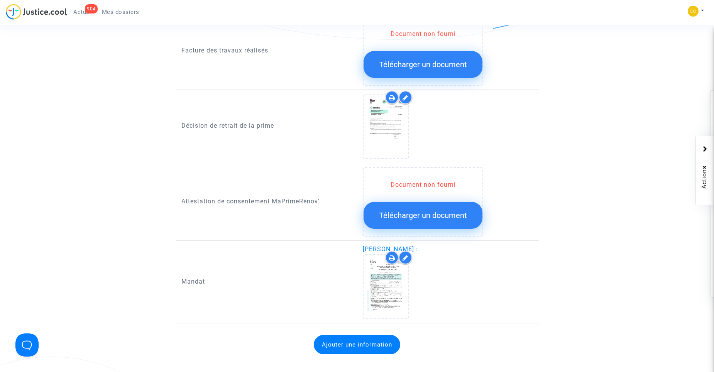
scroll to position [618, 0]
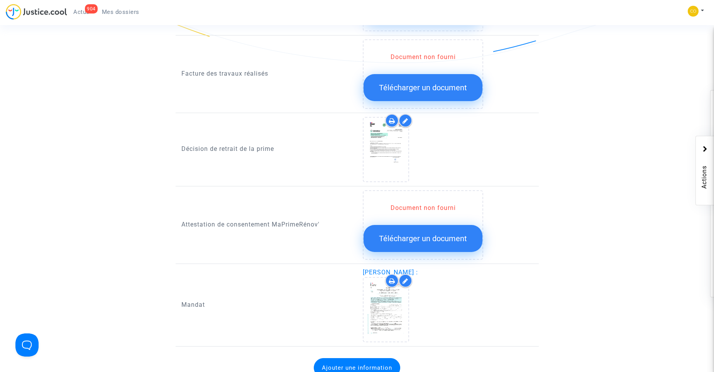
click at [437, 234] on span "Télécharger un document" at bounding box center [423, 238] width 88 height 9
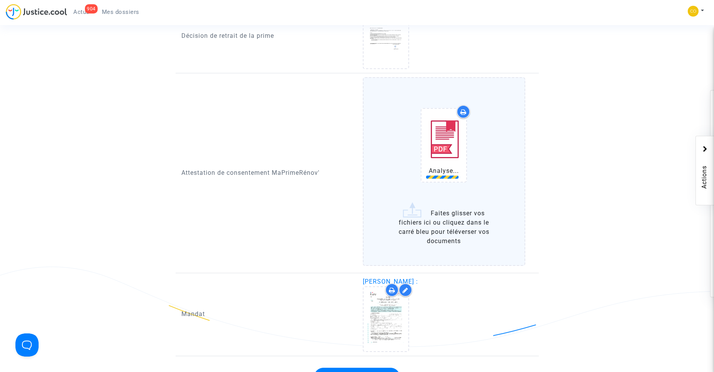
scroll to position [734, 0]
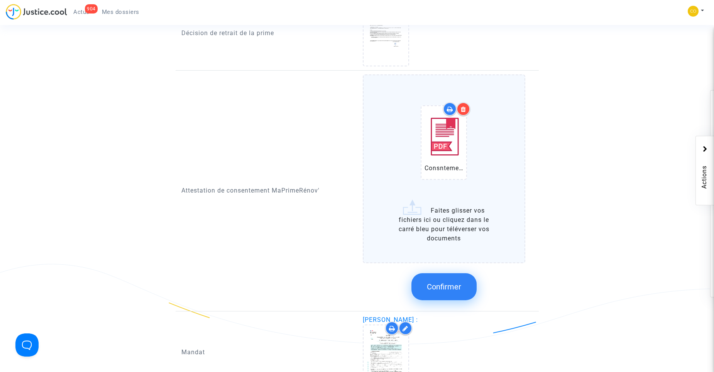
click at [447, 282] on span "Confirmer" at bounding box center [444, 286] width 34 height 9
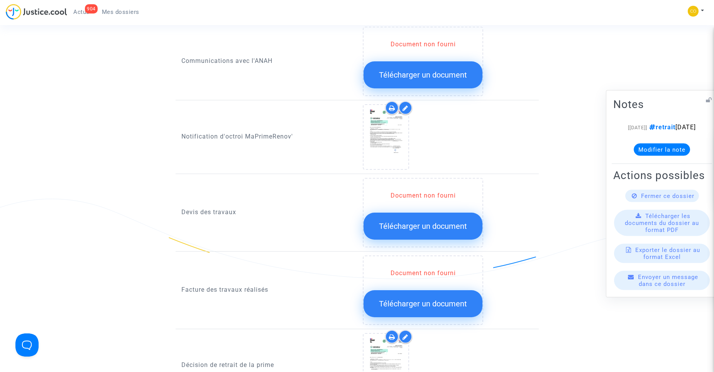
scroll to position [389, 0]
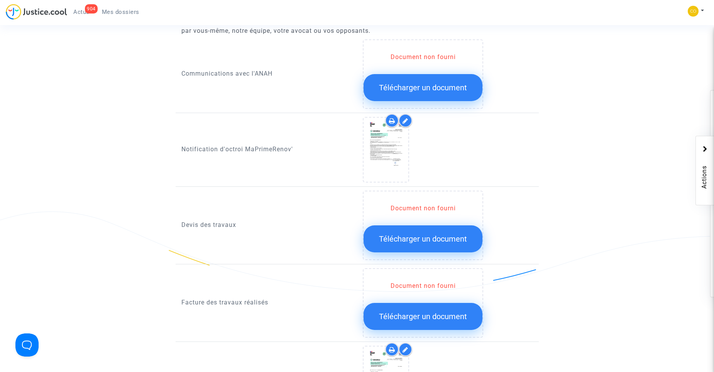
click at [430, 225] on button "Télécharger un document" at bounding box center [423, 238] width 119 height 27
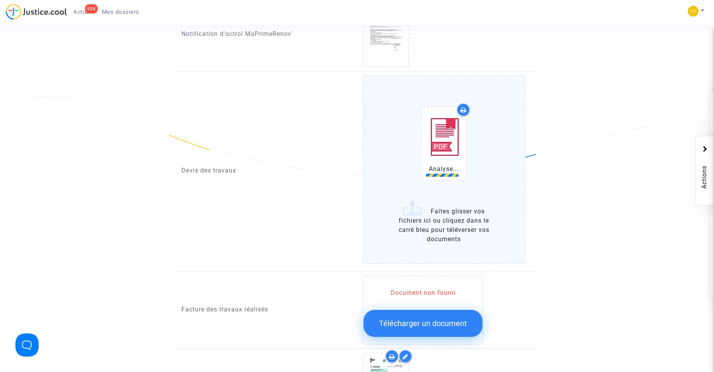
scroll to position [505, 0]
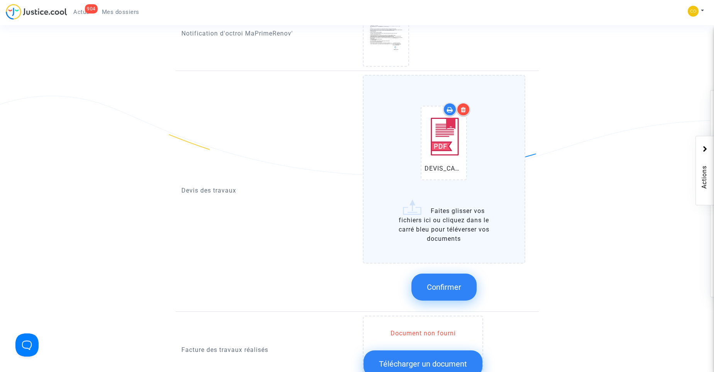
click at [425, 316] on div "Document non fourni Télécharger un document" at bounding box center [423, 350] width 120 height 69
click at [451, 283] on span "Confirmer" at bounding box center [444, 287] width 34 height 9
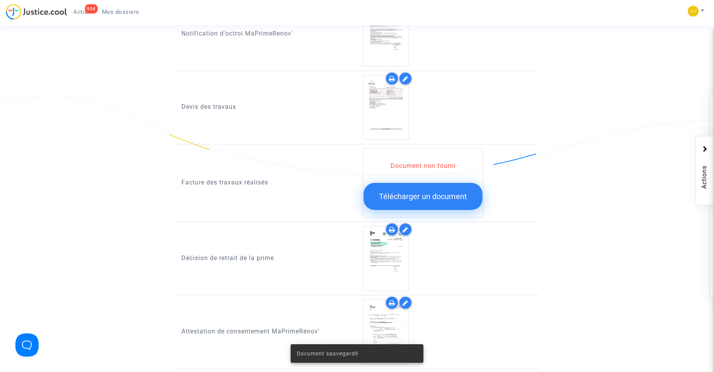
click at [436, 192] on span "Télécharger un document" at bounding box center [423, 196] width 88 height 9
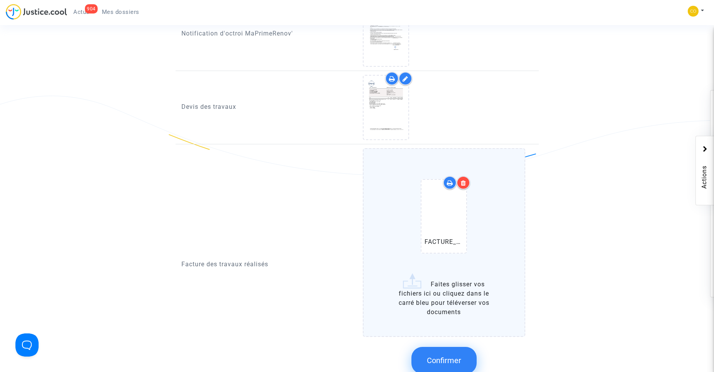
click at [453, 356] on span "Confirmer" at bounding box center [444, 360] width 34 height 9
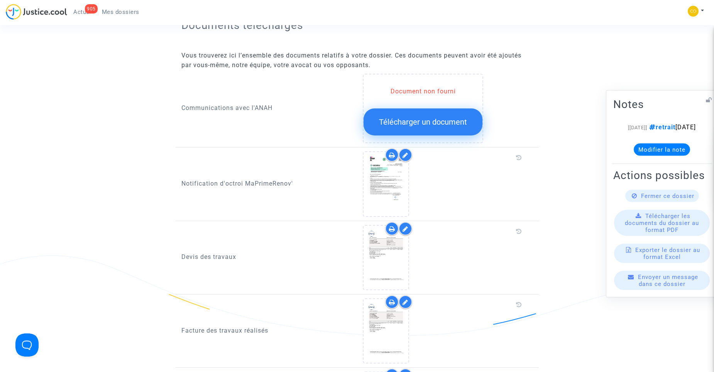
scroll to position [346, 0]
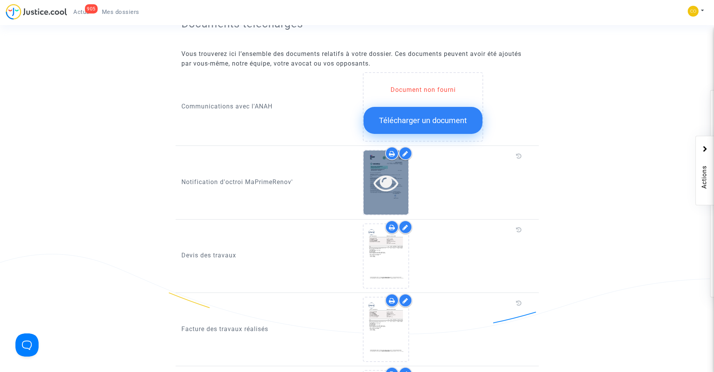
click at [388, 173] on icon at bounding box center [386, 182] width 25 height 25
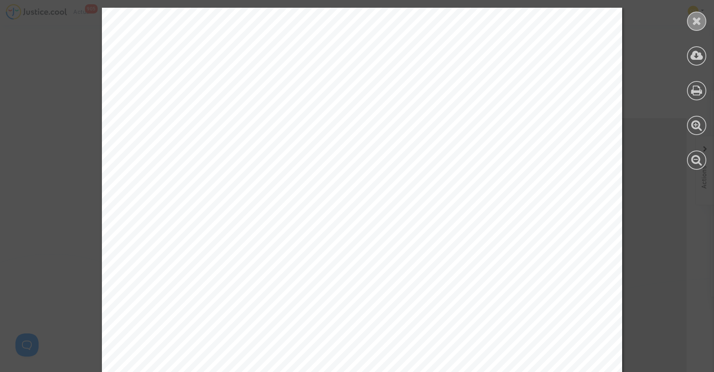
click at [692, 20] on icon at bounding box center [697, 21] width 10 height 12
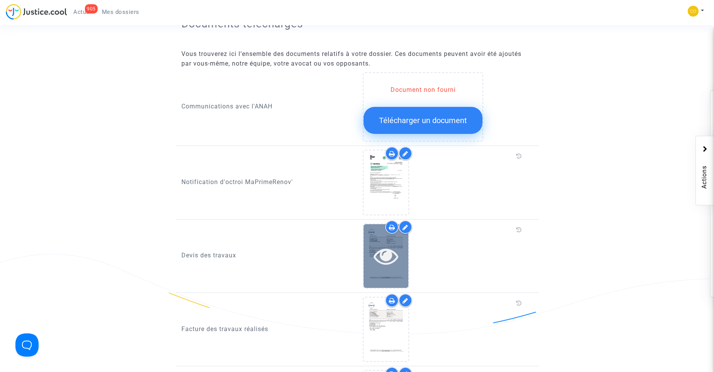
click at [386, 246] on icon at bounding box center [386, 256] width 25 height 25
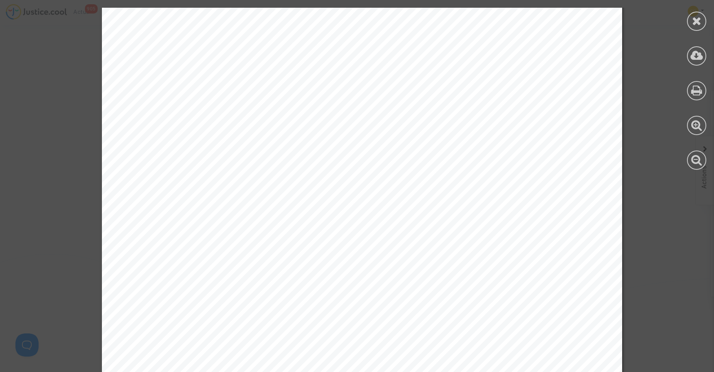
scroll to position [1747, 0]
click at [697, 17] on icon at bounding box center [697, 21] width 10 height 12
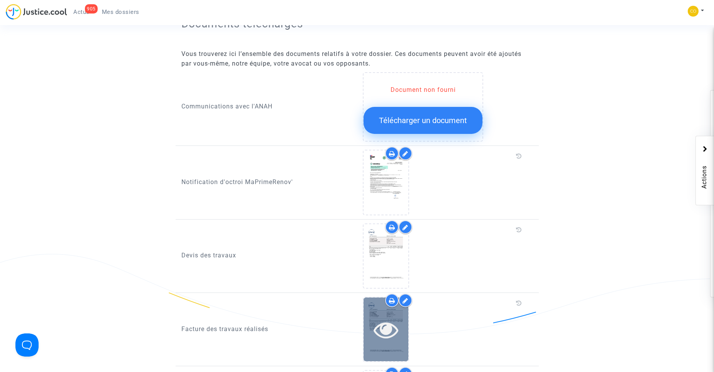
click at [386, 324] on icon at bounding box center [386, 329] width 25 height 25
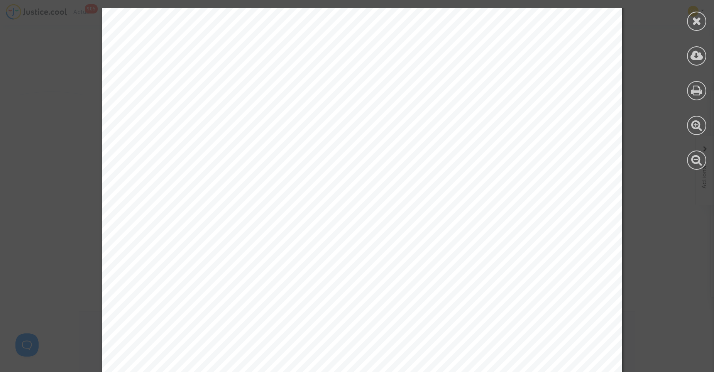
scroll to position [1863, 0]
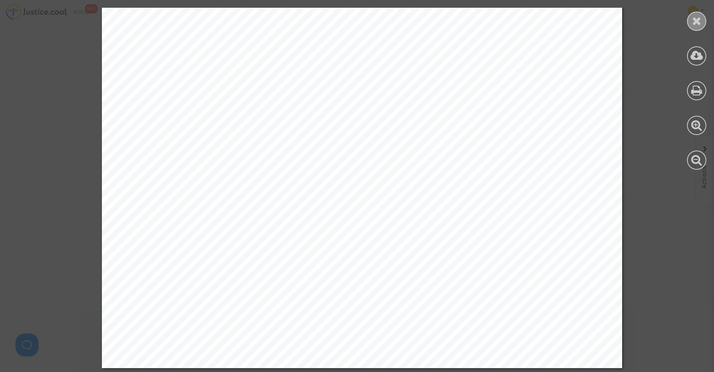
click at [698, 19] on icon at bounding box center [697, 21] width 10 height 12
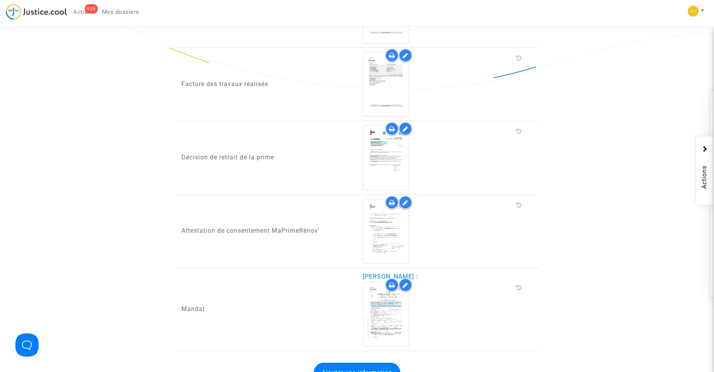
scroll to position [597, 0]
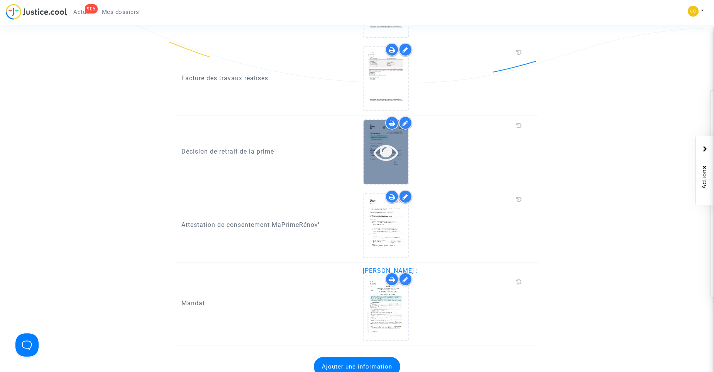
click at [390, 143] on icon at bounding box center [386, 152] width 25 height 25
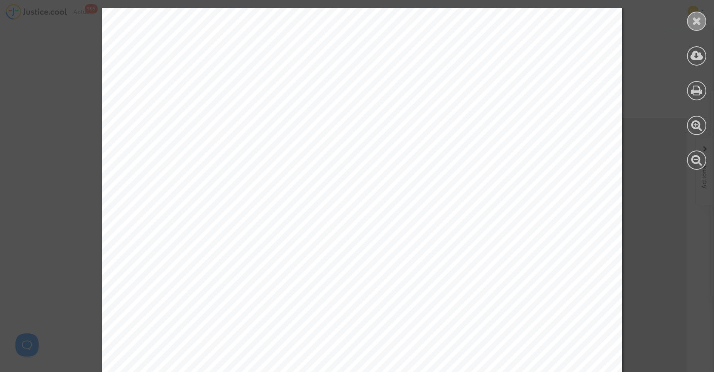
click at [696, 21] on icon at bounding box center [697, 21] width 10 height 12
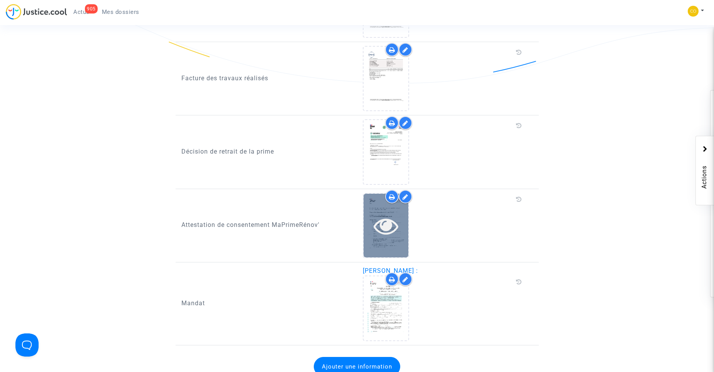
click at [385, 216] on icon at bounding box center [386, 226] width 25 height 25
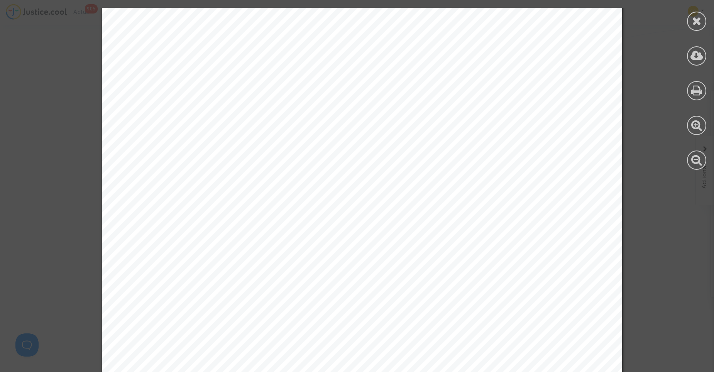
scroll to position [965, 0]
click at [695, 18] on icon at bounding box center [697, 21] width 10 height 12
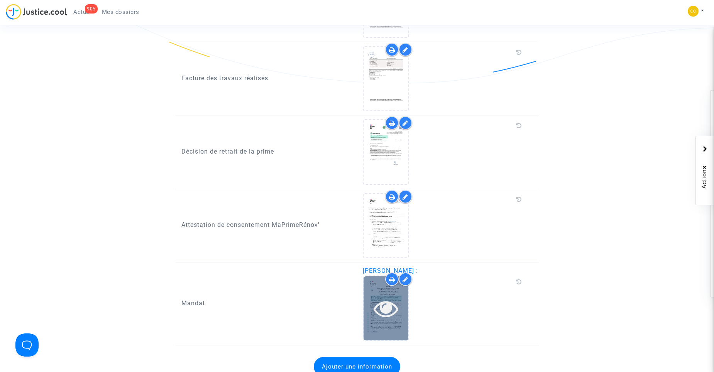
click at [388, 298] on icon at bounding box center [386, 308] width 25 height 25
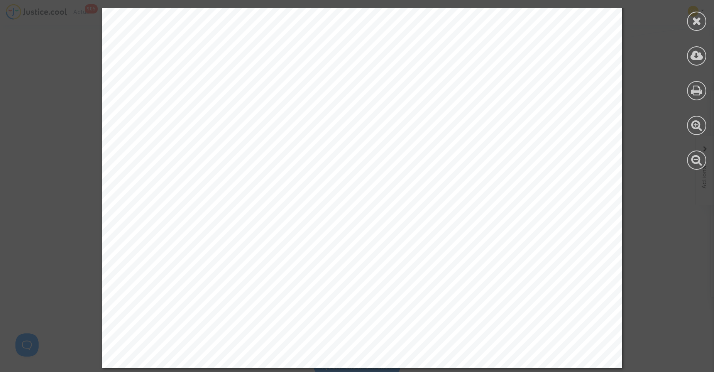
scroll to position [1122, 0]
click at [694, 21] on icon at bounding box center [697, 21] width 10 height 12
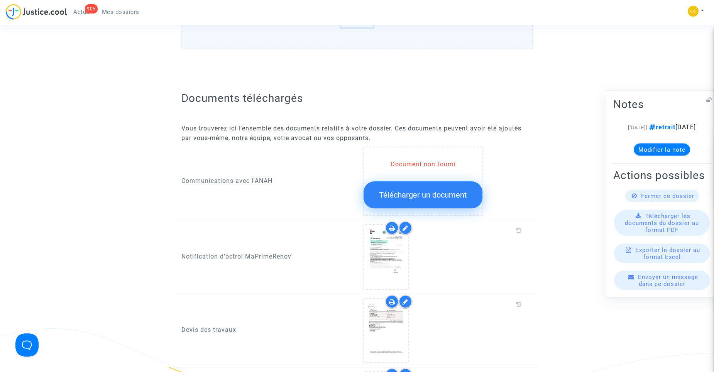
scroll to position [0, 0]
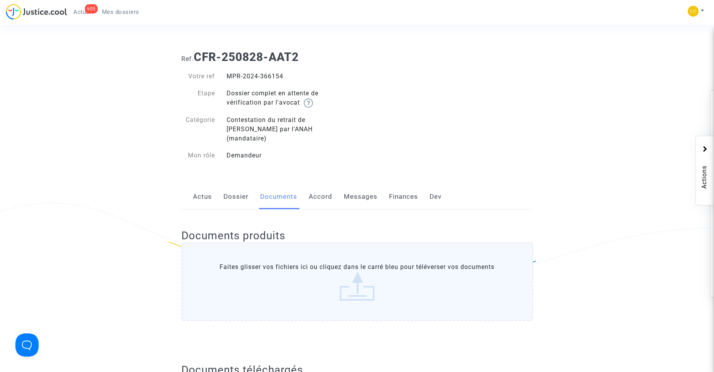
click at [121, 12] on span "Mes dossiers" at bounding box center [120, 11] width 37 height 7
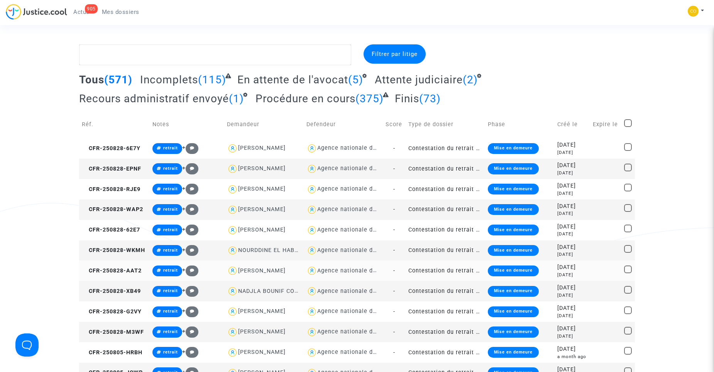
click at [430, 269] on td "Contestation du retrait de [PERSON_NAME] par l'ANAH (mandataire)" at bounding box center [446, 271] width 80 height 20
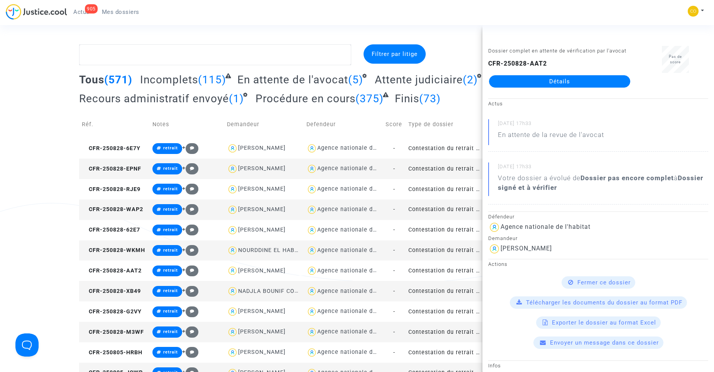
click at [552, 80] on link "Détails" at bounding box center [559, 81] width 141 height 12
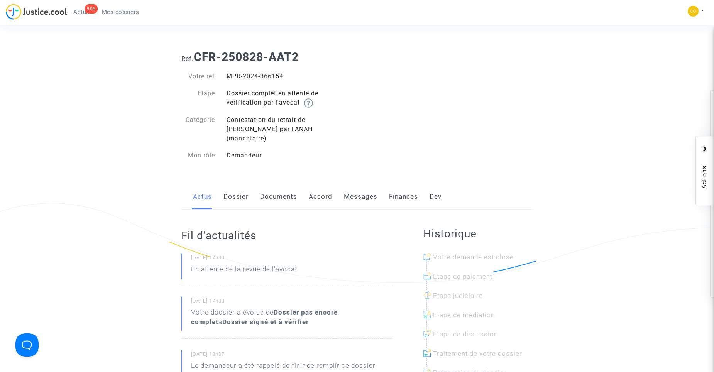
click at [281, 196] on link "Documents" at bounding box center [278, 196] width 37 height 25
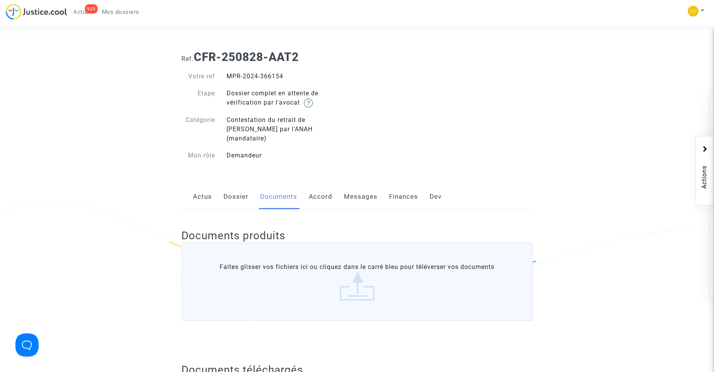
click at [118, 13] on span "Mes dossiers" at bounding box center [120, 11] width 37 height 7
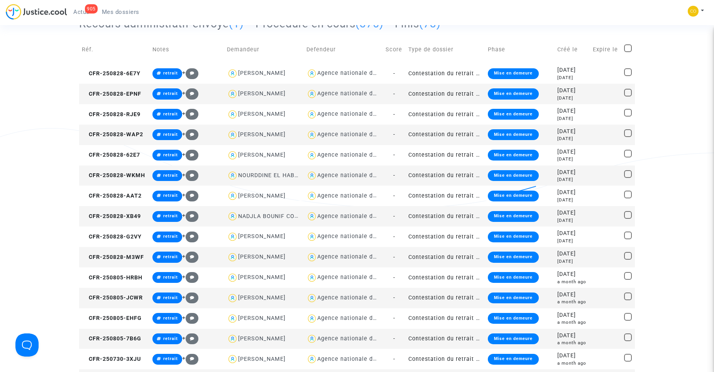
scroll to position [77, 0]
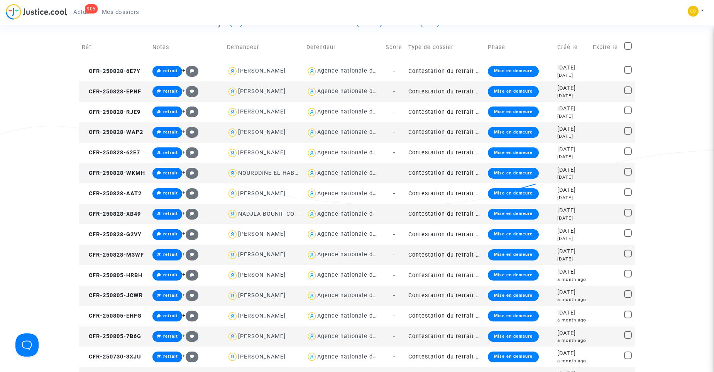
click at [437, 214] on td "Contestation du retrait de [PERSON_NAME] par l'ANAH (mandataire)" at bounding box center [446, 214] width 80 height 20
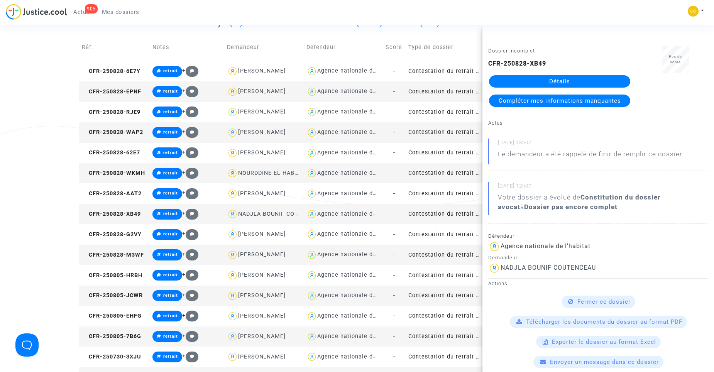
click at [561, 79] on link "Détails" at bounding box center [559, 81] width 141 height 12
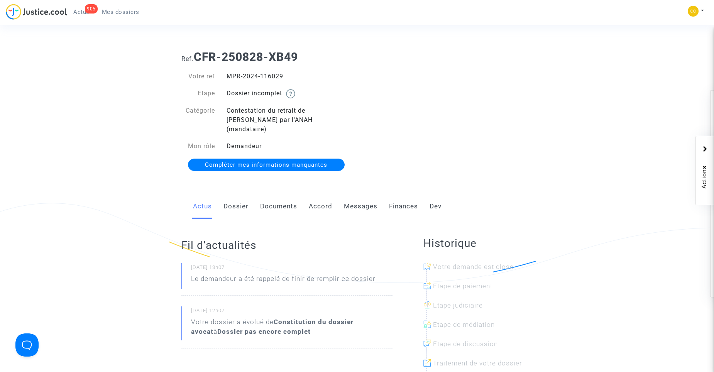
click at [285, 196] on link "Documents" at bounding box center [278, 206] width 37 height 25
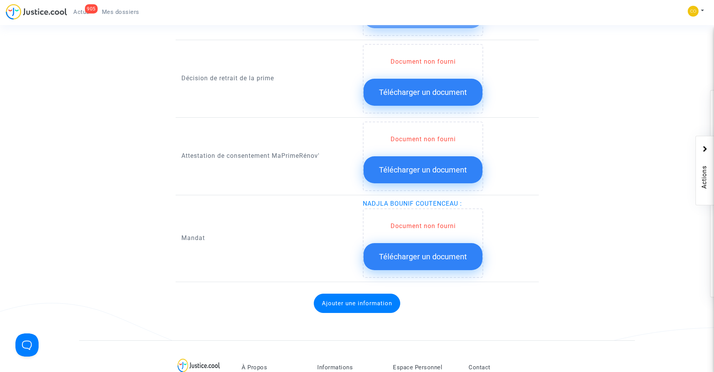
scroll to position [695, 0]
click at [441, 243] on button "Télécharger un document" at bounding box center [423, 256] width 119 height 27
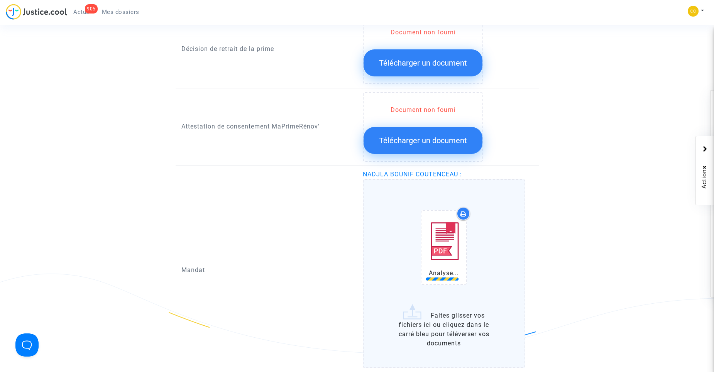
scroll to position [811, 0]
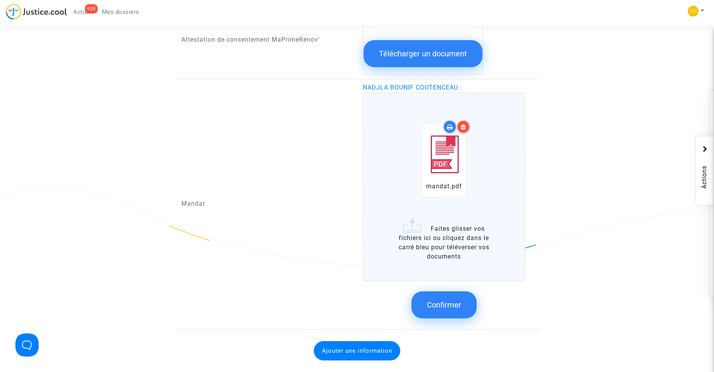
click at [446, 300] on span "Confirmer" at bounding box center [444, 304] width 34 height 9
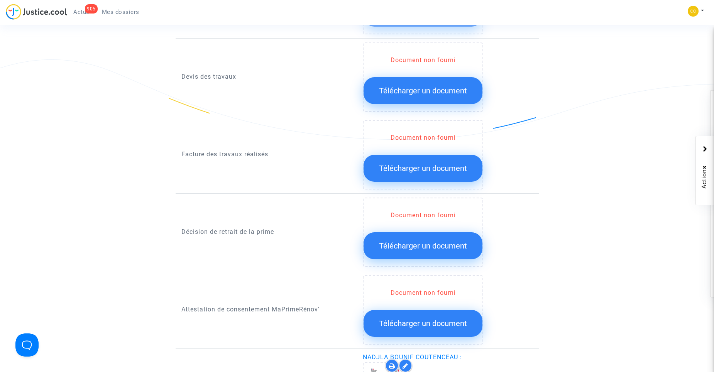
scroll to position [541, 0]
click at [435, 164] on span "Télécharger un document" at bounding box center [423, 168] width 88 height 9
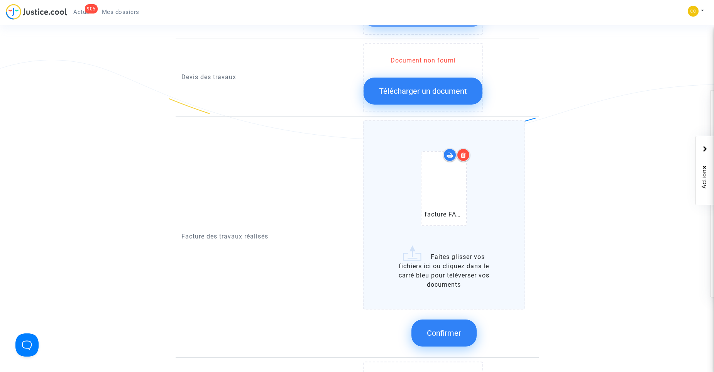
click at [450, 329] on span "Confirmer" at bounding box center [444, 333] width 34 height 9
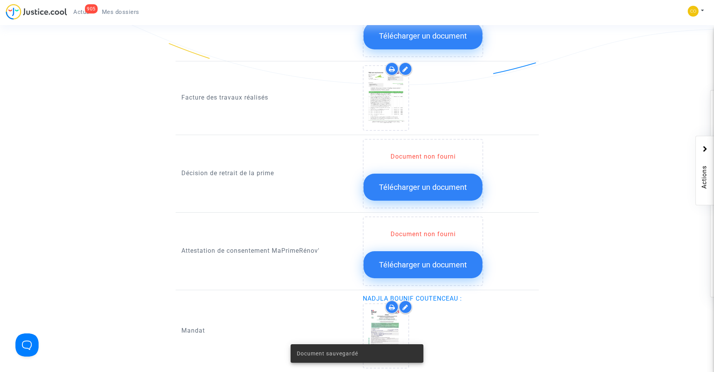
scroll to position [579, 0]
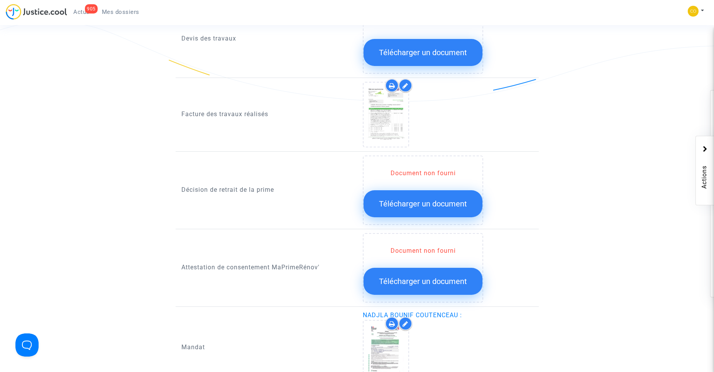
click at [446, 199] on span "Télécharger un document" at bounding box center [423, 203] width 88 height 9
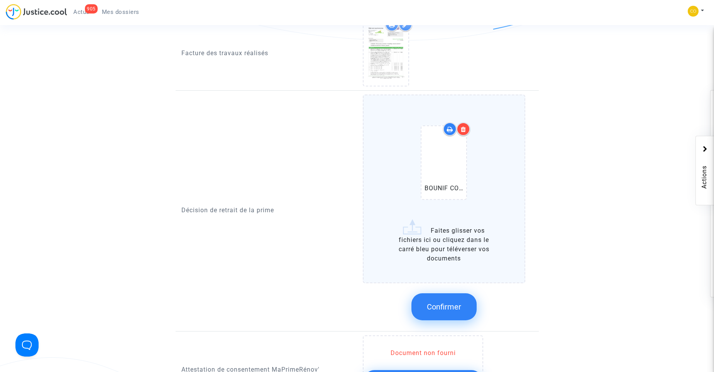
scroll to position [656, 0]
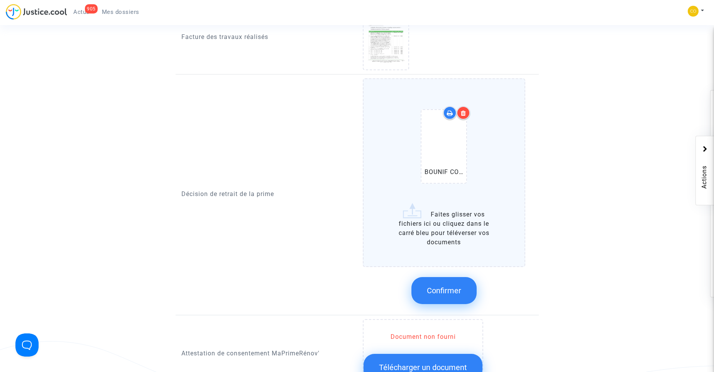
click at [442, 286] on span "Confirmer" at bounding box center [444, 290] width 34 height 9
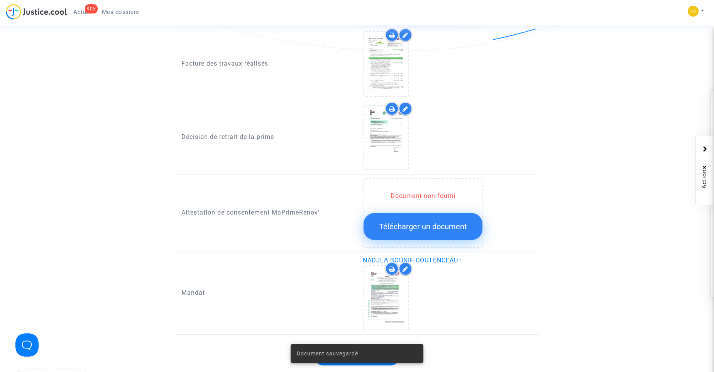
scroll to position [618, 0]
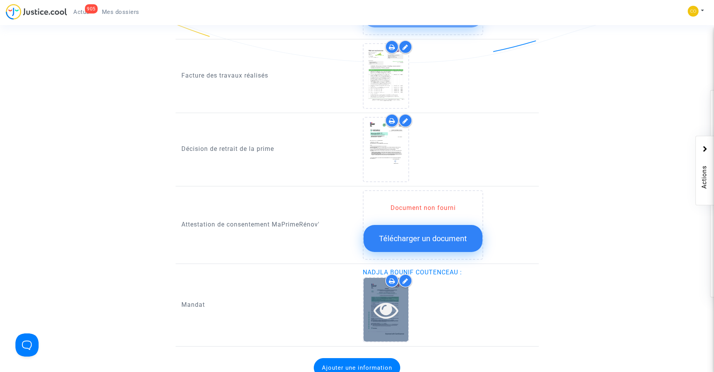
click at [387, 301] on icon at bounding box center [386, 310] width 25 height 25
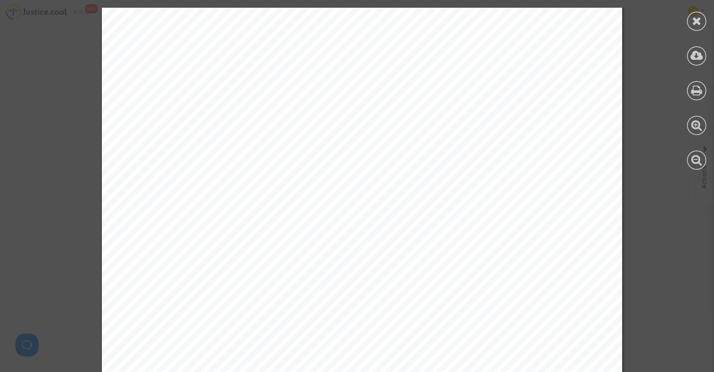
scroll to position [0, 0]
click at [694, 21] on icon at bounding box center [697, 21] width 10 height 12
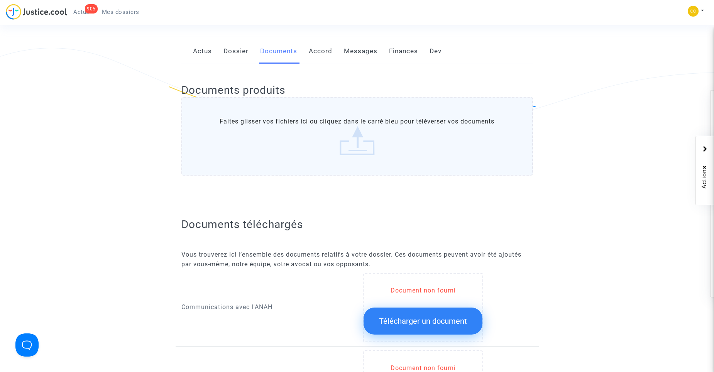
scroll to position [77, 0]
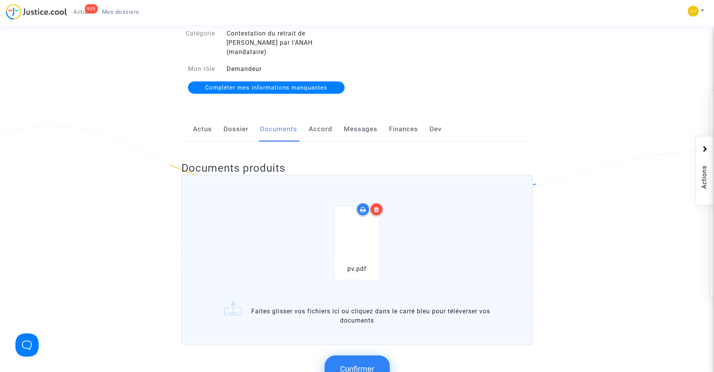
click at [373, 356] on button "Confirmer" at bounding box center [357, 369] width 65 height 27
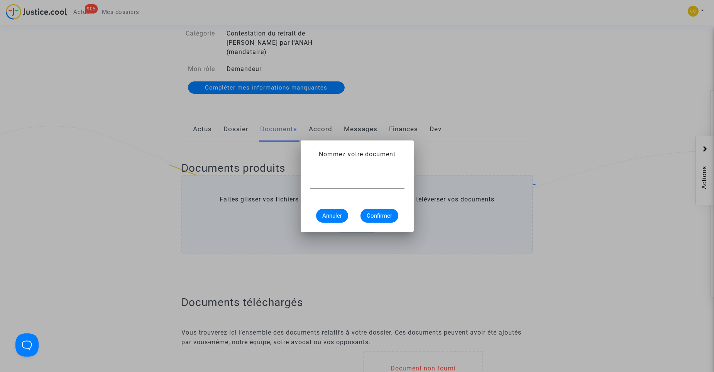
scroll to position [0, 0]
click at [358, 193] on div at bounding box center [357, 183] width 95 height 25
click at [355, 183] on input "text" at bounding box center [357, 182] width 95 height 7
type input "pv de réception"
click at [375, 219] on span "Confirmer" at bounding box center [379, 215] width 25 height 7
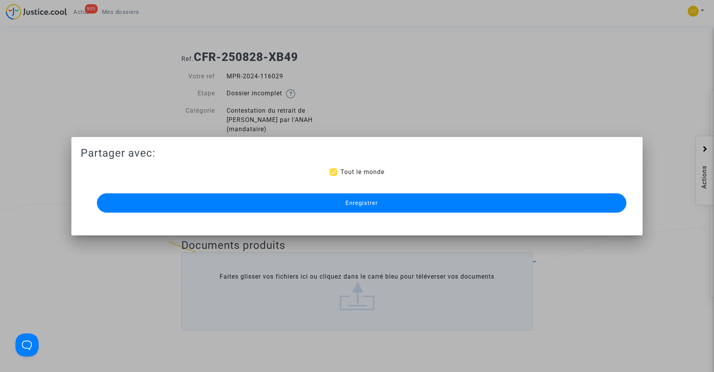
scroll to position [77, 0]
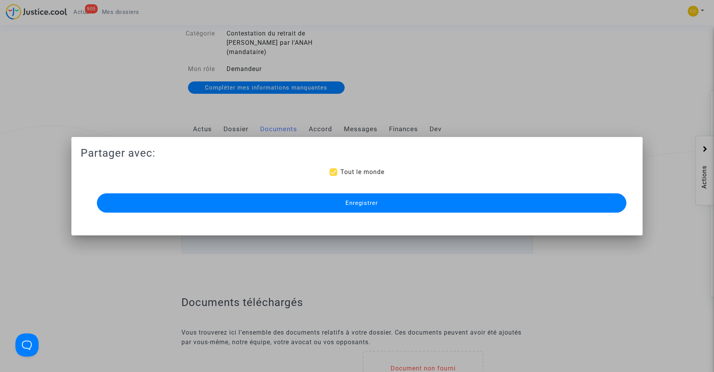
click at [405, 207] on button "Enregistrer" at bounding box center [362, 202] width 530 height 19
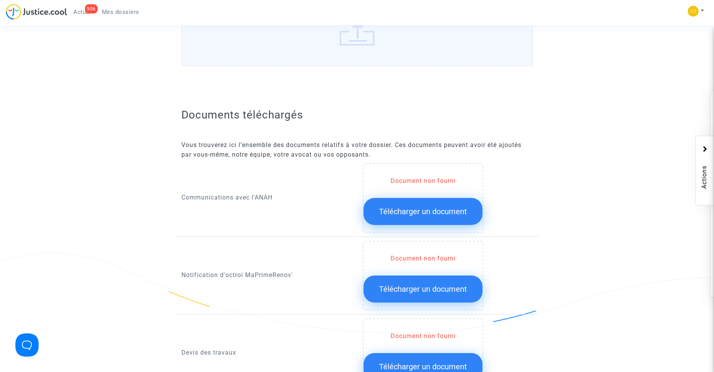
scroll to position [425, 0]
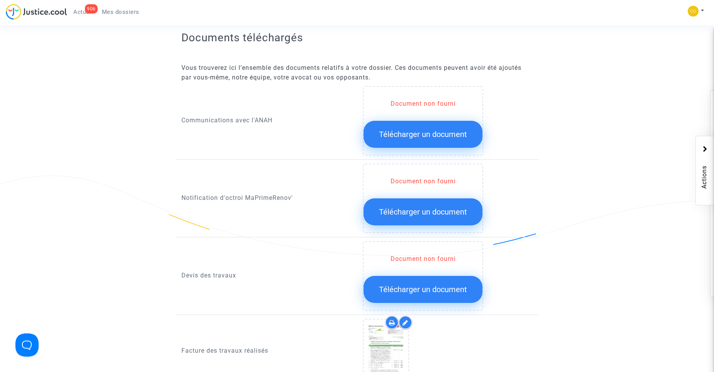
click at [436, 207] on span "Télécharger un document" at bounding box center [423, 211] width 88 height 9
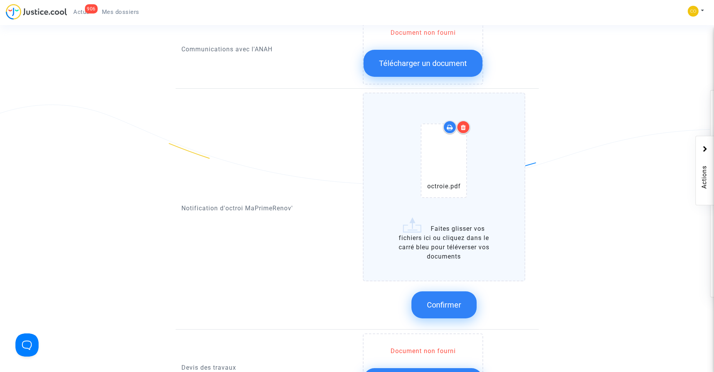
scroll to position [502, 0]
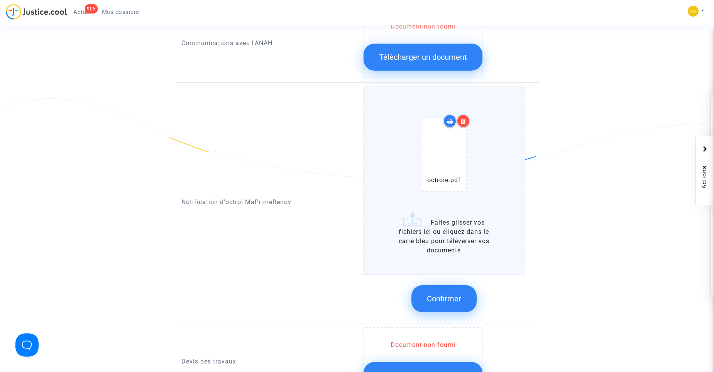
click at [439, 294] on span "Confirmer" at bounding box center [444, 298] width 34 height 9
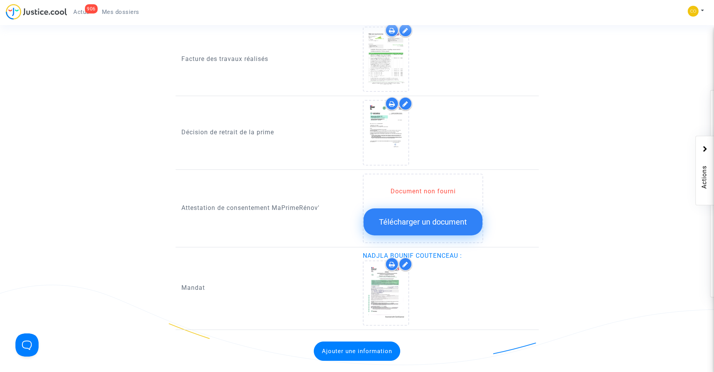
scroll to position [734, 0]
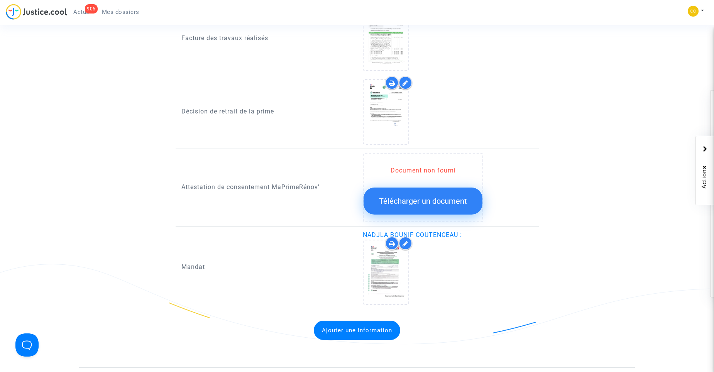
click at [407, 241] on icon at bounding box center [406, 244] width 6 height 6
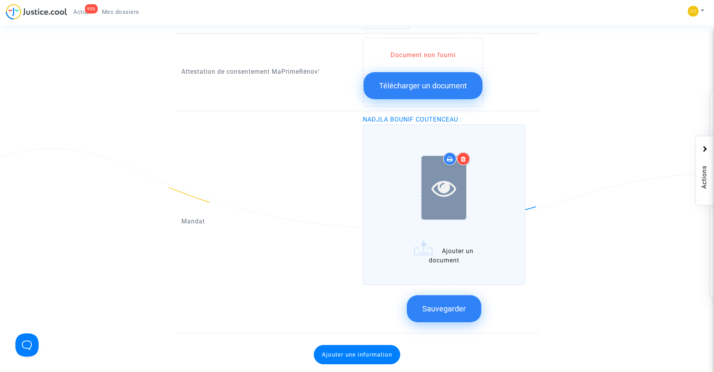
scroll to position [849, 0]
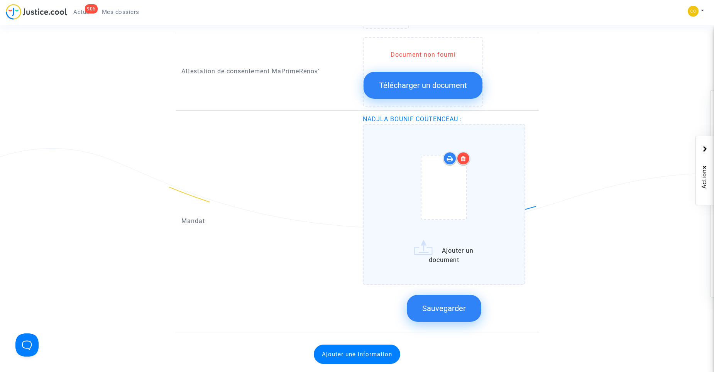
click at [458, 304] on button "Sauvegarder" at bounding box center [444, 308] width 75 height 27
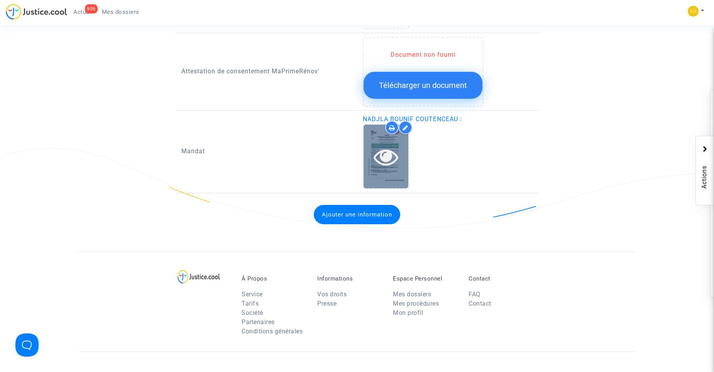
click at [383, 149] on icon at bounding box center [386, 156] width 25 height 25
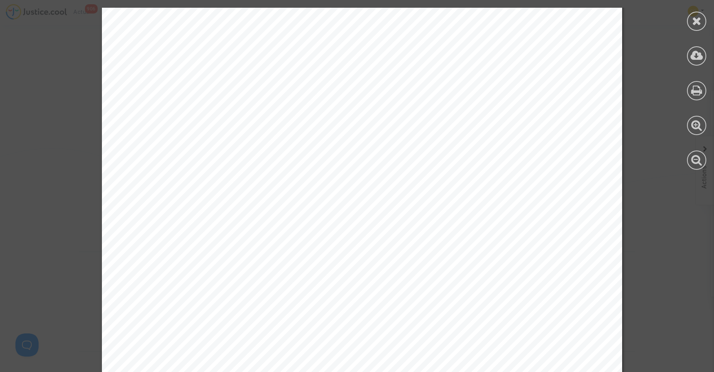
scroll to position [1081, 0]
click at [701, 19] on icon at bounding box center [697, 21] width 10 height 12
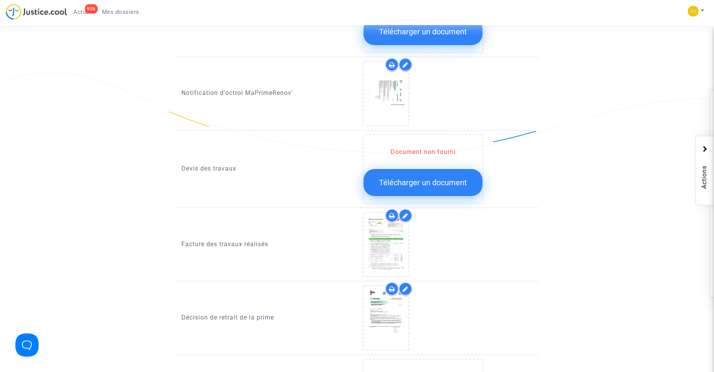
scroll to position [541, 0]
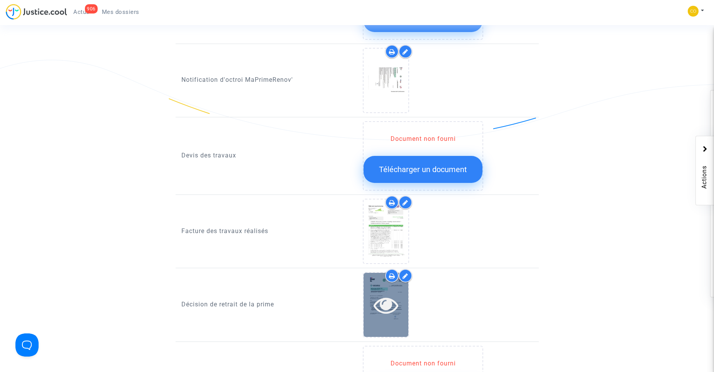
click at [384, 295] on icon at bounding box center [386, 305] width 25 height 25
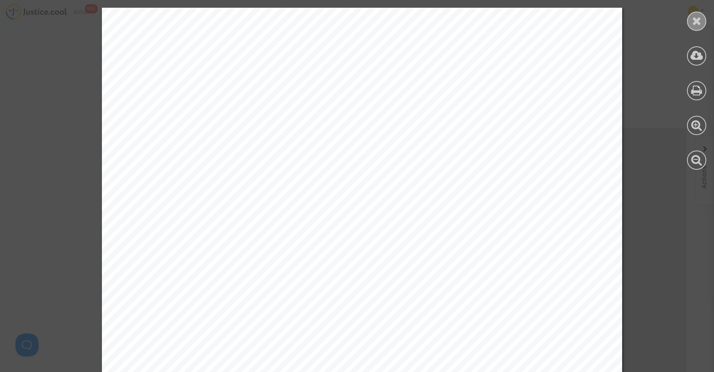
click at [691, 21] on div at bounding box center [696, 21] width 19 height 19
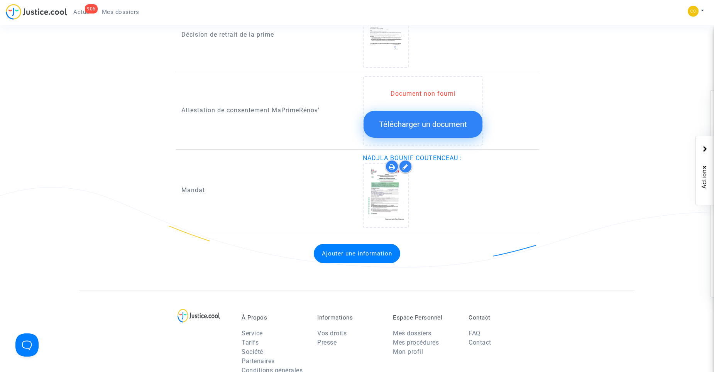
scroll to position [811, 0]
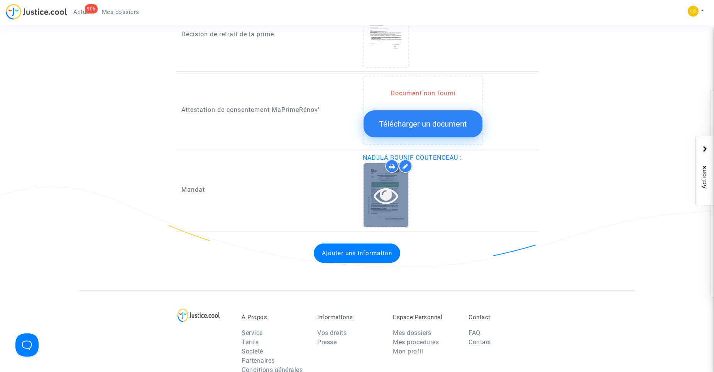
click at [388, 190] on icon at bounding box center [386, 195] width 25 height 25
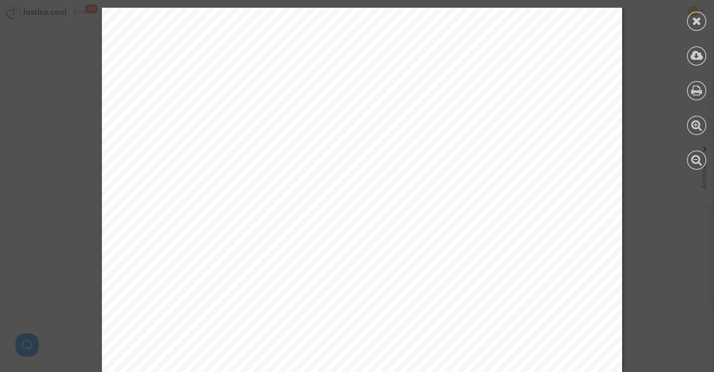
scroll to position [968, 0]
click at [693, 22] on icon at bounding box center [697, 21] width 10 height 12
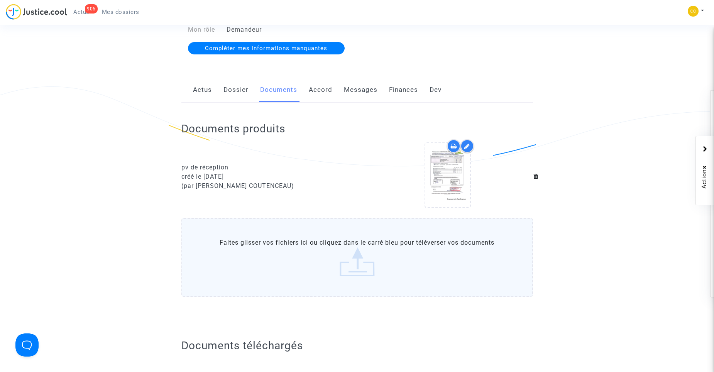
scroll to position [0, 0]
